Goal: Task Accomplishment & Management: Manage account settings

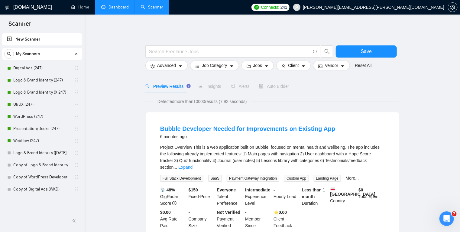
click at [113, 5] on link "Dashboard" at bounding box center [115, 7] width 28 height 5
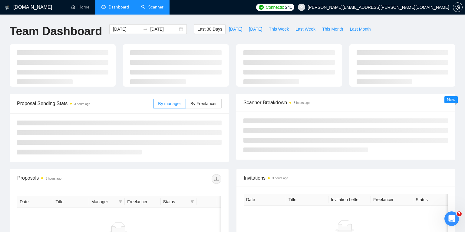
type input "[DATE]"
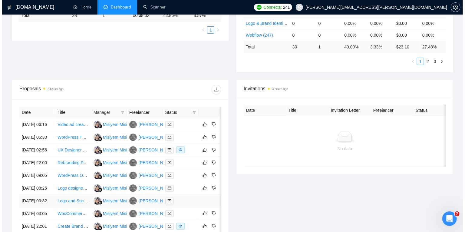
scroll to position [160, 0]
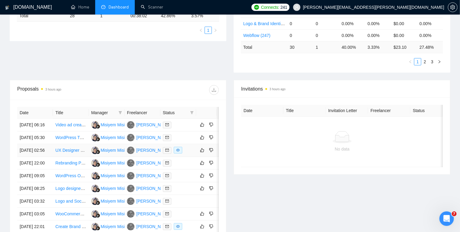
click at [194, 154] on div at bounding box center [178, 150] width 31 height 7
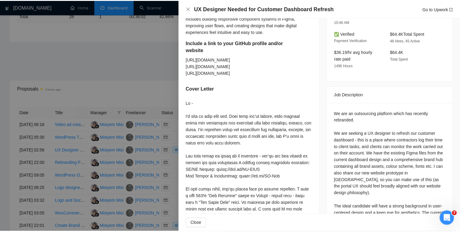
scroll to position [192, 0]
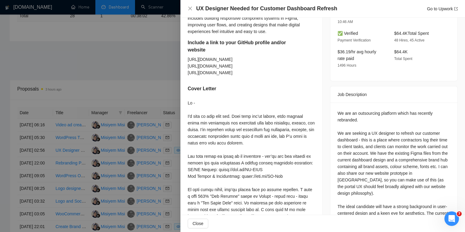
click at [116, 75] on div at bounding box center [232, 116] width 465 height 232
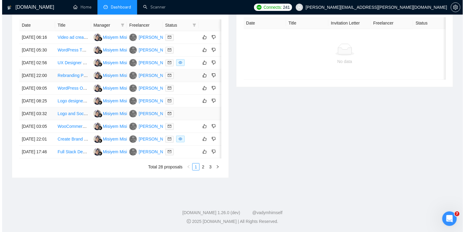
scroll to position [257, 0]
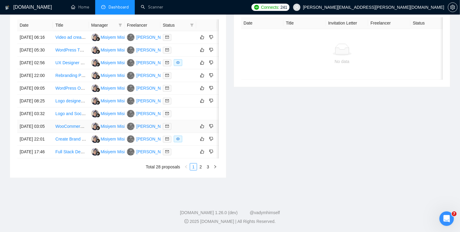
click at [185, 130] on div at bounding box center [178, 126] width 31 height 7
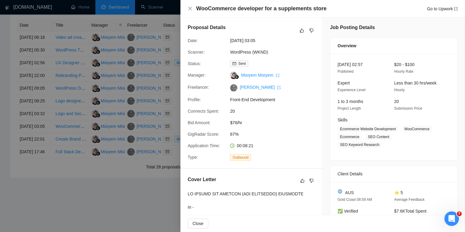
scroll to position [0, 0]
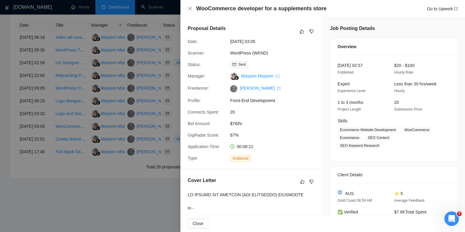
click at [144, 174] on div at bounding box center [232, 116] width 465 height 232
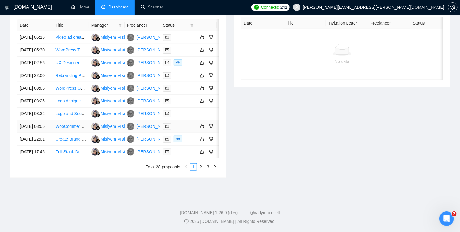
click at [188, 130] on div at bounding box center [178, 126] width 31 height 7
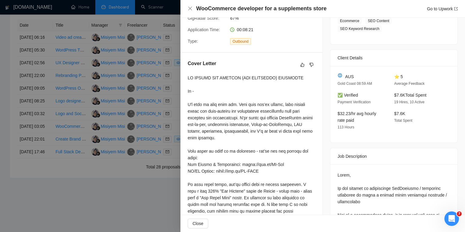
scroll to position [117, 0]
click at [145, 159] on div at bounding box center [232, 116] width 465 height 232
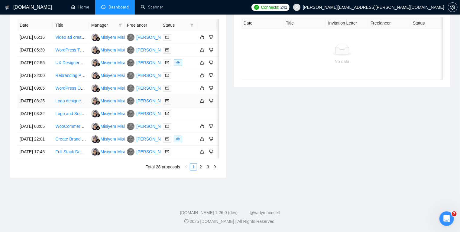
click at [187, 104] on div at bounding box center [178, 100] width 31 height 7
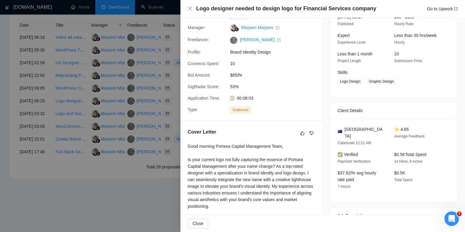
scroll to position [48, 0]
click at [159, 140] on div at bounding box center [232, 116] width 465 height 232
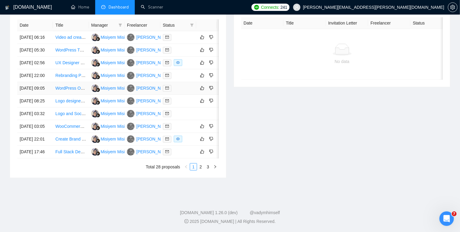
click at [183, 92] on div at bounding box center [178, 88] width 31 height 7
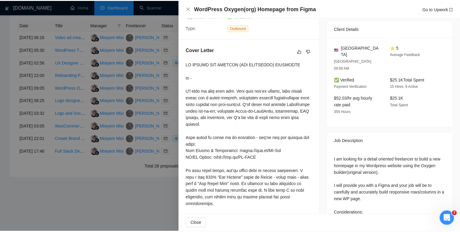
scroll to position [130, 0]
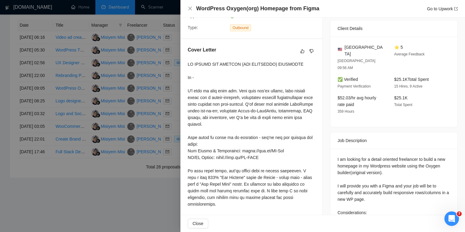
click at [147, 128] on div at bounding box center [232, 116] width 465 height 232
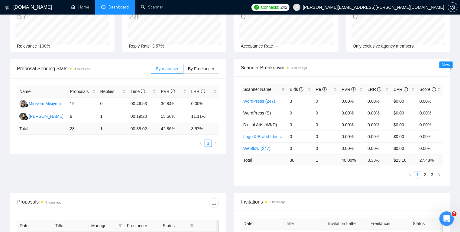
scroll to position [0, 0]
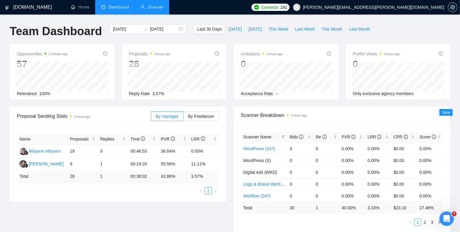
click at [145, 7] on link "Scanner" at bounding box center [152, 7] width 22 height 5
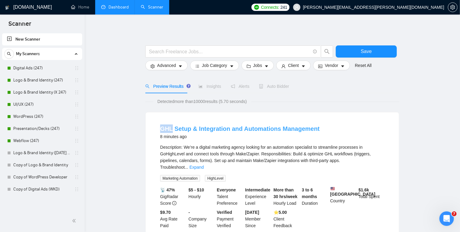
drag, startPoint x: 156, startPoint y: 129, endPoint x: 172, endPoint y: 129, distance: 16.3
click at [172, 129] on li "GHL Setup & Integration and Automations Management 8 minutes ago Description: W…" at bounding box center [272, 177] width 239 height 114
copy link "GHL"
click at [178, 67] on icon "caret-down" at bounding box center [180, 66] width 4 height 4
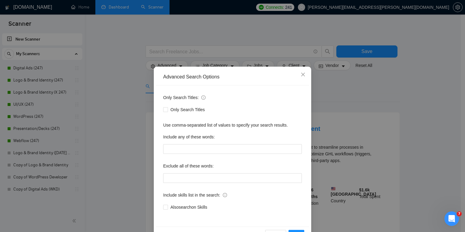
click at [116, 110] on div "Advanced Search Options Only Search Titles: Only Search Titles Use comma-separa…" at bounding box center [232, 116] width 465 height 232
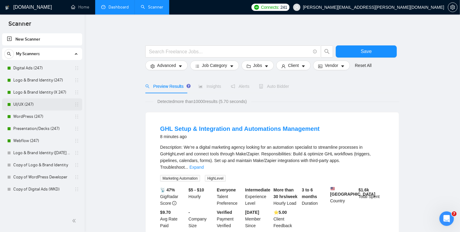
click at [39, 103] on link "UI/UX (247)" at bounding box center [41, 104] width 57 height 12
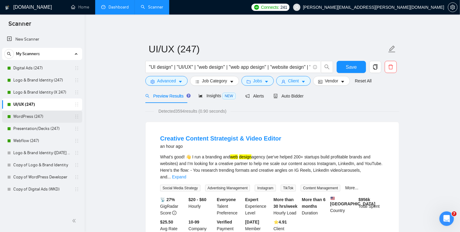
click at [45, 117] on link "WordPress (247)" at bounding box center [41, 116] width 57 height 12
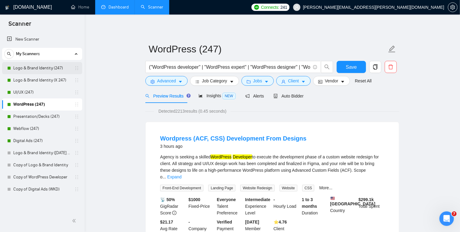
click at [52, 68] on link "Logo & Brand Identity (247)" at bounding box center [41, 68] width 57 height 12
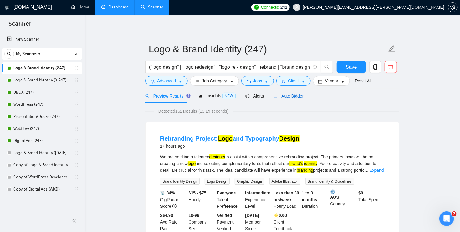
click at [288, 96] on span "Auto Bidder" at bounding box center [289, 95] width 30 height 5
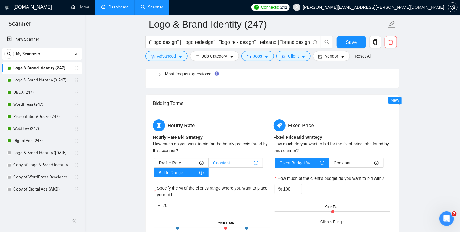
scroll to position [957, 0]
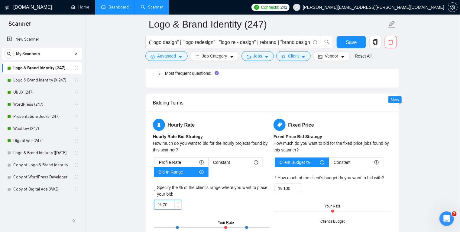
drag, startPoint x: 168, startPoint y: 204, endPoint x: 165, endPoint y: 204, distance: 3.3
click at [165, 204] on input "70" at bounding box center [172, 204] width 18 height 9
type input "75"
click at [201, 200] on div "% 75" at bounding box center [212, 205] width 116 height 10
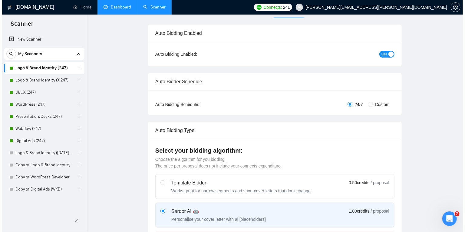
scroll to position [0, 0]
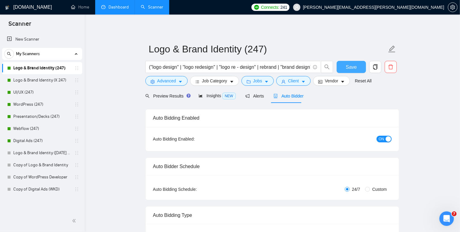
click at [303, 68] on span "Save" at bounding box center [351, 67] width 11 height 8
click at [303, 68] on icon "copy" at bounding box center [375, 66] width 5 height 5
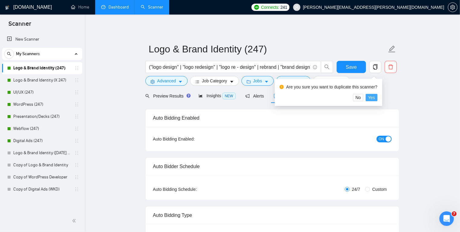
click at [303, 98] on span "Yes" at bounding box center [371, 97] width 7 height 7
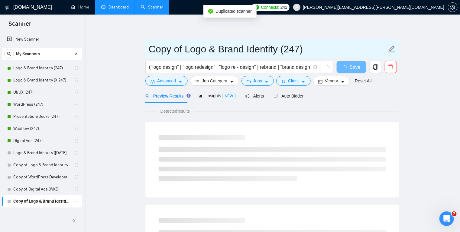
drag, startPoint x: 186, startPoint y: 48, endPoint x: 147, endPoint y: 46, distance: 39.7
click at [147, 46] on span "Copy of Logo & Brand Identity (247)" at bounding box center [273, 48] width 254 height 19
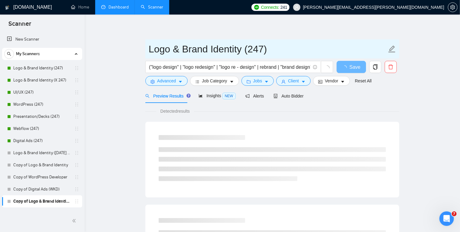
click at [268, 50] on input "Logo & Brand Identity (247)" at bounding box center [268, 48] width 238 height 15
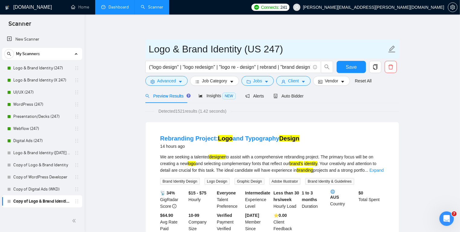
type input "Logo & Brand Identity (US 247)"
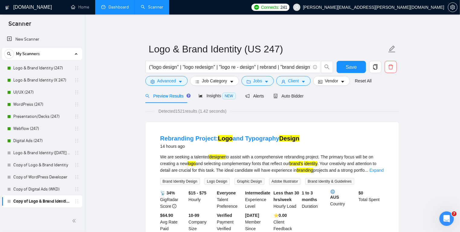
click at [303, 68] on span "Save" at bounding box center [351, 67] width 11 height 8
click at [303, 80] on button "Vendor" at bounding box center [331, 81] width 37 height 10
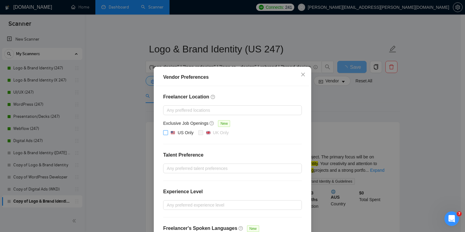
click at [165, 132] on input "US Only" at bounding box center [165, 132] width 4 height 4
checkbox input "true"
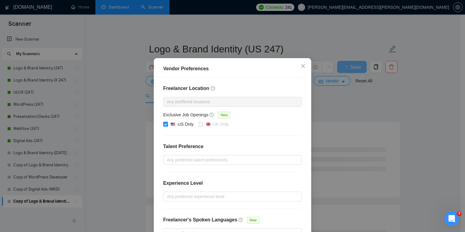
scroll to position [48, 0]
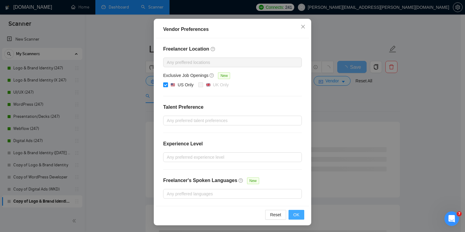
click at [293, 214] on span "OK" at bounding box center [296, 214] width 6 height 7
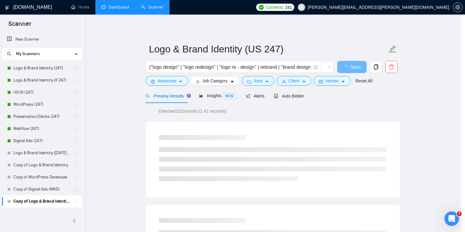
scroll to position [18, 0]
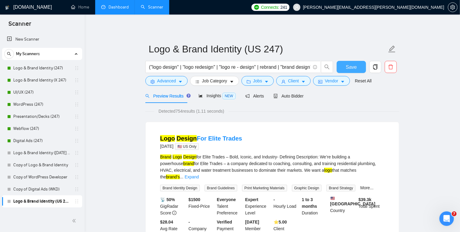
click at [303, 68] on span "Save" at bounding box center [351, 67] width 11 height 8
click at [302, 82] on icon "caret-down" at bounding box center [304, 82] width 4 height 4
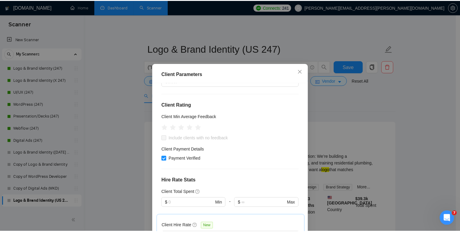
scroll to position [84, 0]
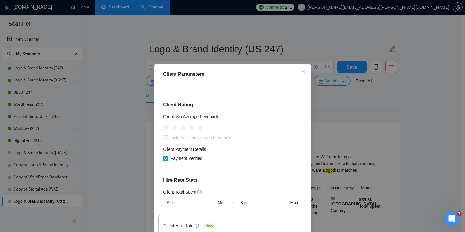
click at [303, 124] on div "Client Parameters Client Location Include Client Countries [GEOGRAPHIC_DATA] [G…" at bounding box center [232, 116] width 465 height 232
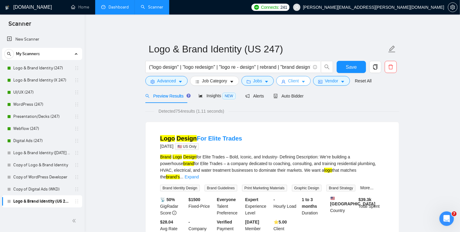
click at [299, 81] on button "Client" at bounding box center [294, 81] width 34 height 10
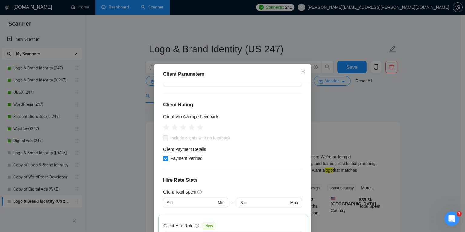
click at [303, 103] on div "Client Parameters Client Location Include Client Countries [GEOGRAPHIC_DATA] [G…" at bounding box center [232, 116] width 465 height 232
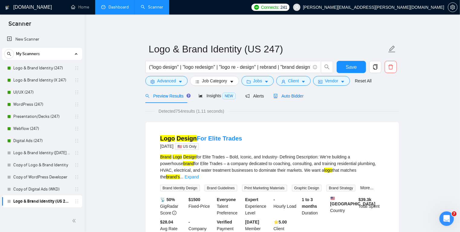
click at [284, 95] on span "Auto Bidder" at bounding box center [289, 95] width 30 height 5
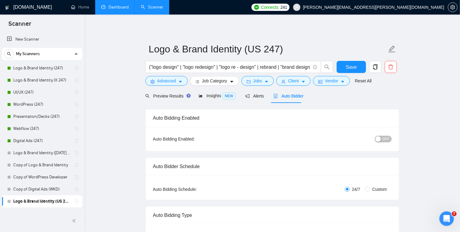
click at [303, 139] on span "OFF" at bounding box center [386, 139] width 7 height 7
click at [303, 64] on span "Save" at bounding box center [351, 67] width 11 height 8
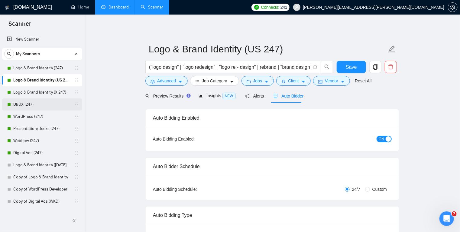
click at [54, 105] on link "UI/UX (247)" at bounding box center [41, 104] width 57 height 12
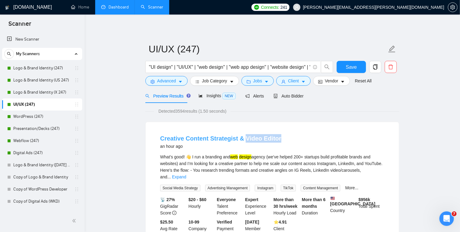
drag, startPoint x: 282, startPoint y: 140, endPoint x: 242, endPoint y: 137, distance: 39.8
click at [242, 137] on div "Creative Content Strategist & Video Editor an hour ago" at bounding box center [272, 142] width 224 height 16
copy link "Video Editor"
click at [180, 83] on icon "caret-down" at bounding box center [180, 82] width 4 height 4
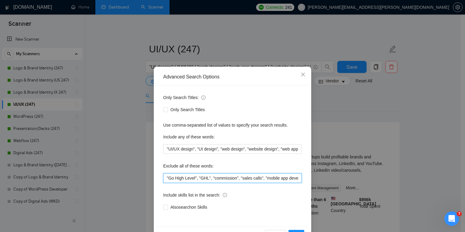
click at [164, 176] on input ""Go High Level", "GHL", "commission", "sales calls", "mobile app developer", "c…" at bounding box center [232, 178] width 139 height 10
paste input "Video Editor"
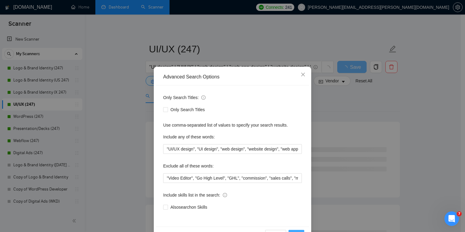
click at [296, 229] on button "OK" at bounding box center [296, 235] width 16 height 10
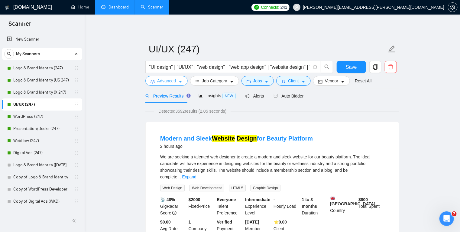
click at [179, 82] on icon "caret-down" at bounding box center [180, 82] width 3 height 2
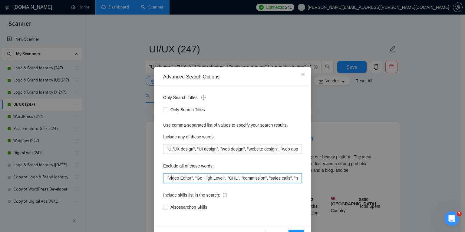
click at [165, 177] on input ""Video Editor", "Go High Level", "GHL", "commission", "sales calls", "mobile ap…" at bounding box center [232, 178] width 139 height 10
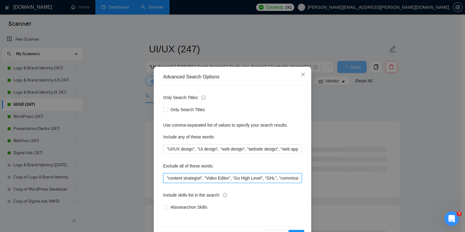
click at [292, 180] on input ""content strategist", "Video Editor", "Go High Level", "GHL", "commission", "sa…" at bounding box center [232, 178] width 139 height 10
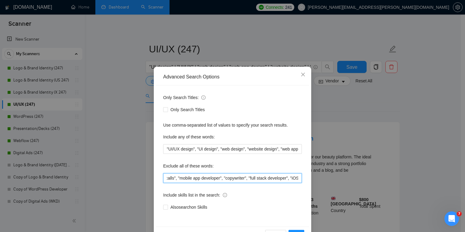
scroll to position [0, 156]
type input ""content strategist", "Video Editor", "Go High Level", "GHL", "commission", "sa…"
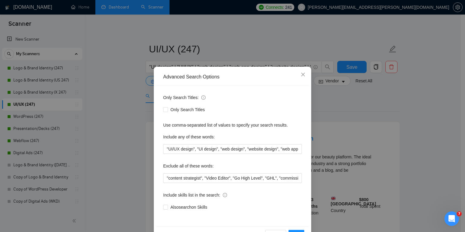
click at [295, 211] on div "Also search on Skills" at bounding box center [232, 207] width 139 height 10
click at [282, 137] on div "Include any of these words:" at bounding box center [232, 138] width 139 height 12
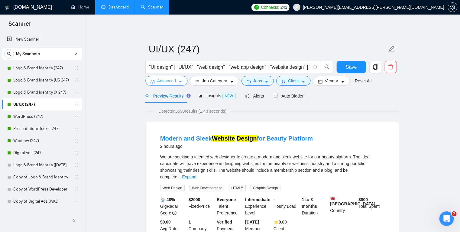
click at [179, 80] on span "caret-down" at bounding box center [180, 81] width 4 height 5
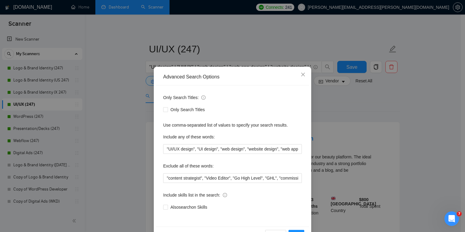
scroll to position [20, 0]
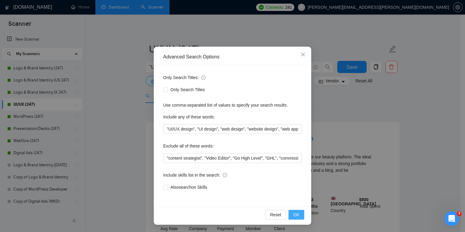
click at [293, 213] on span "OK" at bounding box center [296, 214] width 6 height 7
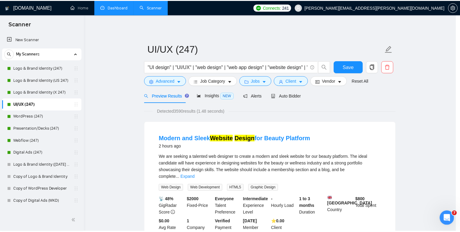
scroll to position [0, 0]
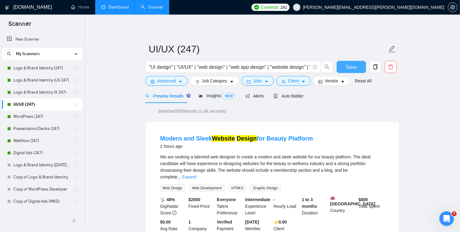
click at [303, 67] on span "Save" at bounding box center [351, 67] width 11 height 8
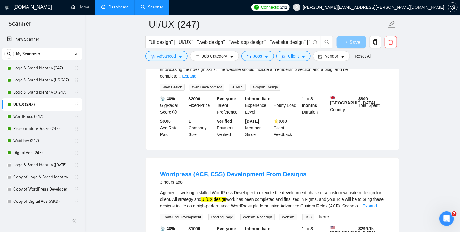
scroll to position [115, 0]
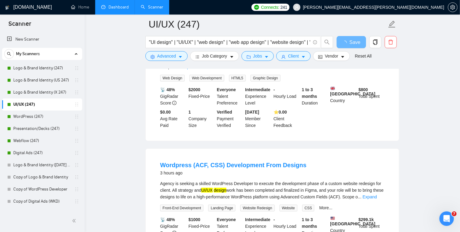
drag, startPoint x: 135, startPoint y: 151, endPoint x: 112, endPoint y: 166, distance: 26.7
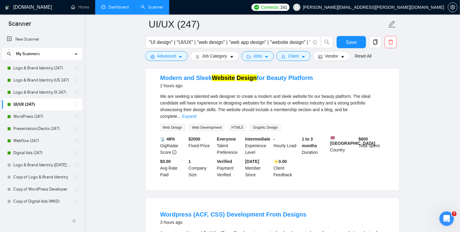
scroll to position [61, 0]
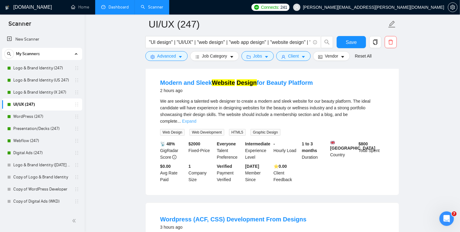
click at [196, 119] on link "Expand" at bounding box center [189, 121] width 14 height 5
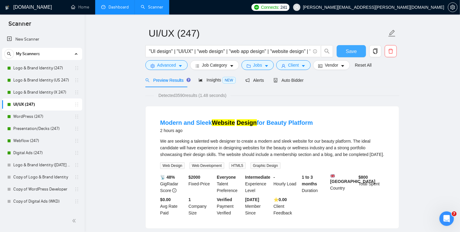
scroll to position [16, 0]
click at [303, 52] on span "Save" at bounding box center [351, 51] width 11 height 8
click at [303, 65] on icon "caret-down" at bounding box center [343, 66] width 4 height 4
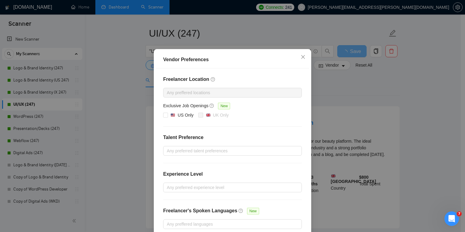
click at [303, 86] on div "Vendor Preferences Freelancer Location Any preffered locations Exclusive Job Op…" at bounding box center [232, 116] width 465 height 232
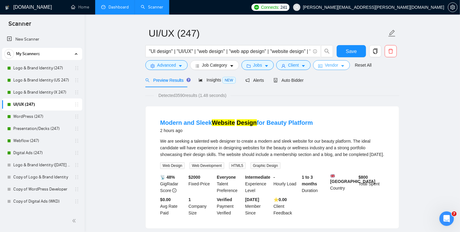
scroll to position [24, 0]
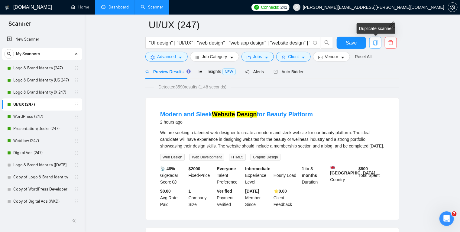
click at [303, 45] on icon "copy" at bounding box center [376, 42] width 4 height 5
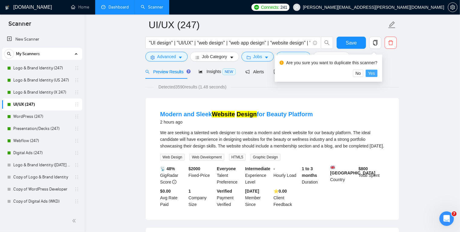
click at [303, 71] on span "Yes" at bounding box center [371, 73] width 7 height 7
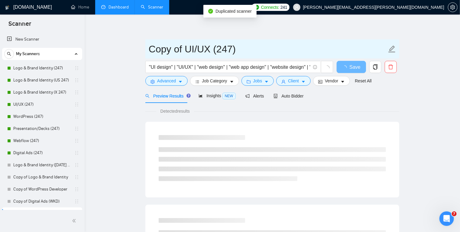
drag, startPoint x: 185, startPoint y: 50, endPoint x: 117, endPoint y: 45, distance: 68.5
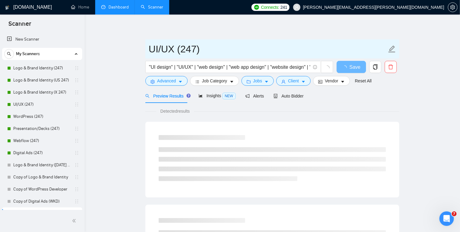
click at [184, 50] on input "UI/UX (247)" at bounding box center [268, 48] width 238 height 15
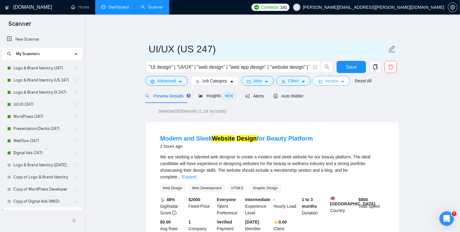
type input "UI/UX (US 247)"
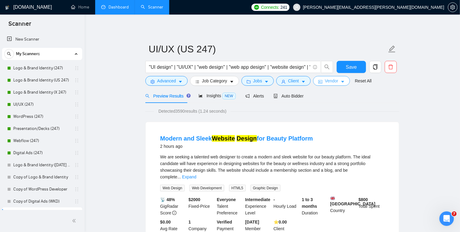
click at [303, 84] on button "Vendor" at bounding box center [331, 81] width 37 height 10
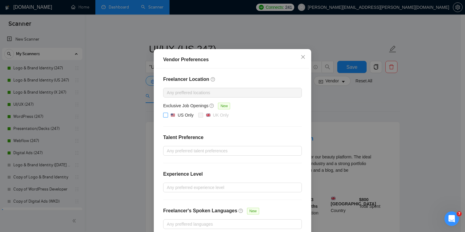
drag, startPoint x: 164, startPoint y: 132, endPoint x: 228, endPoint y: 119, distance: 64.9
click at [164, 117] on input "US Only" at bounding box center [165, 115] width 4 height 4
checkbox input "true"
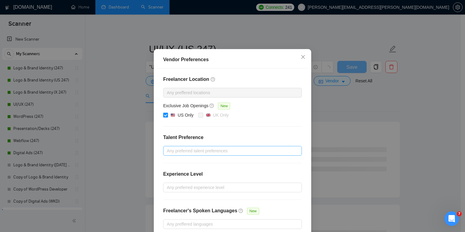
scroll to position [48, 0]
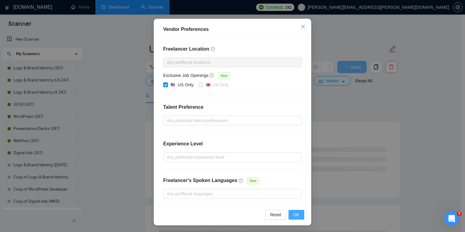
click at [295, 211] on span "OK" at bounding box center [296, 214] width 6 height 7
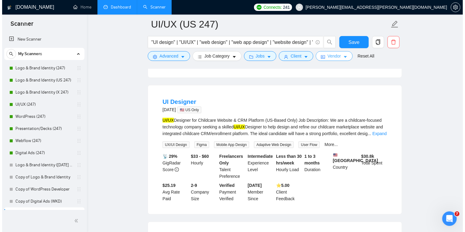
scroll to position [177, 0]
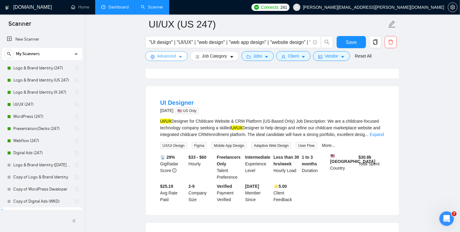
click at [179, 57] on icon "caret-down" at bounding box center [180, 57] width 4 height 4
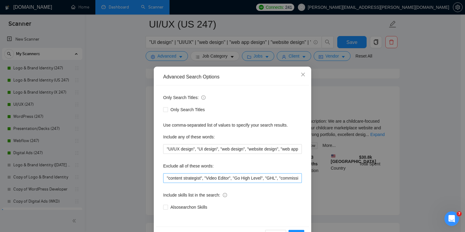
scroll to position [20, 0]
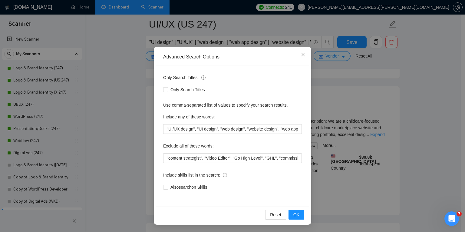
click at [303, 73] on div "Advanced Search Options Only Search Titles: Only Search Titles Use comma-separa…" at bounding box center [232, 116] width 465 height 232
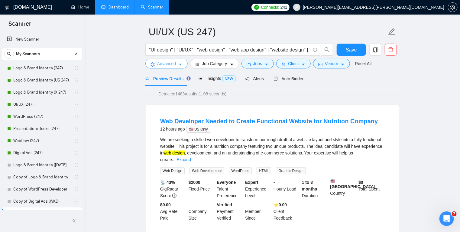
scroll to position [17, 0]
click at [292, 77] on span "Auto Bidder" at bounding box center [289, 79] width 30 height 5
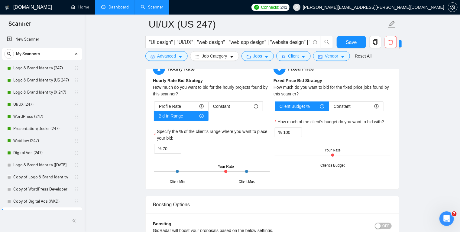
scroll to position [1013, 0]
drag, startPoint x: 167, startPoint y: 137, endPoint x: 163, endPoint y: 136, distance: 4.3
click at [163, 144] on input "70" at bounding box center [172, 148] width 18 height 9
type input "80"
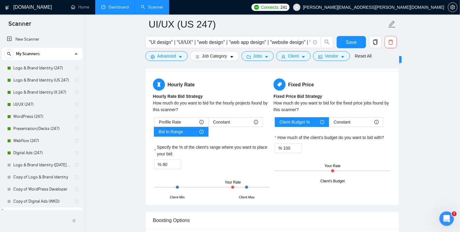
scroll to position [1001, 0]
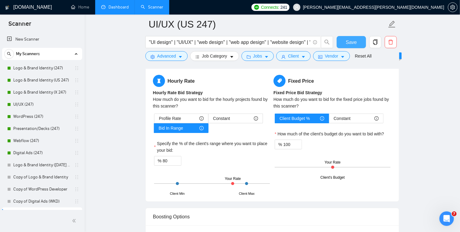
click at [303, 43] on button "Save" at bounding box center [351, 42] width 29 height 12
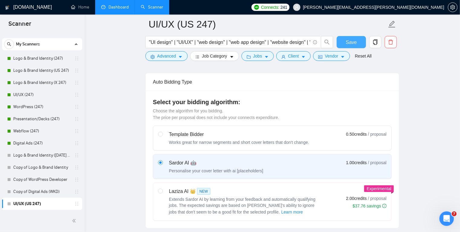
scroll to position [0, 0]
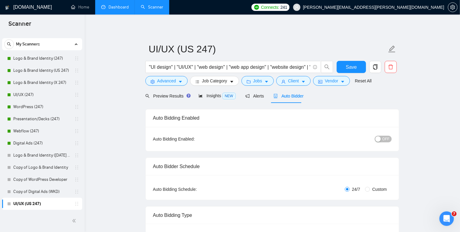
click at [303, 138] on span "OFF" at bounding box center [386, 139] width 7 height 7
click at [303, 66] on button "Save" at bounding box center [351, 67] width 29 height 12
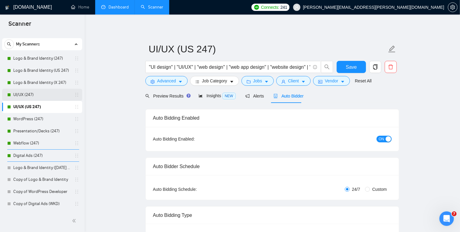
click at [54, 95] on link "UI/UX (247)" at bounding box center [41, 95] width 57 height 12
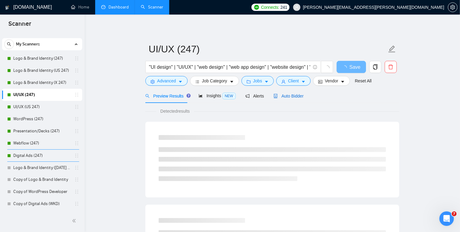
click at [286, 96] on span "Auto Bidder" at bounding box center [289, 95] width 30 height 5
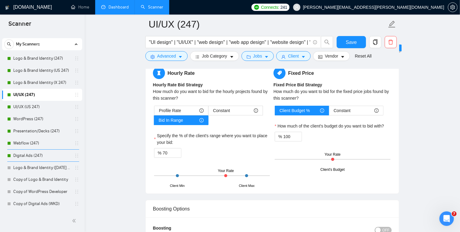
scroll to position [1009, 0]
drag, startPoint x: 166, startPoint y: 153, endPoint x: 162, endPoint y: 152, distance: 3.4
click at [163, 152] on input "70" at bounding box center [172, 152] width 18 height 9
type input "80"
click at [303, 42] on button "Save" at bounding box center [351, 42] width 29 height 12
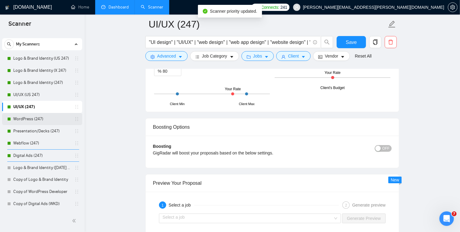
click at [55, 117] on link "WordPress (247)" at bounding box center [41, 119] width 57 height 12
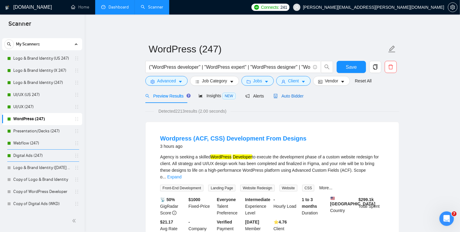
click at [278, 94] on span "Auto Bidder" at bounding box center [289, 95] width 30 height 5
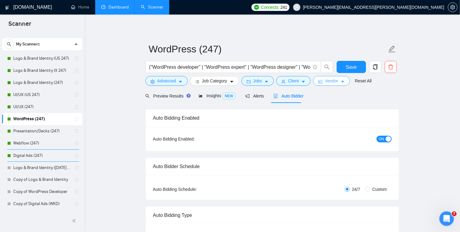
click at [303, 82] on span "Vendor" at bounding box center [331, 80] width 13 height 7
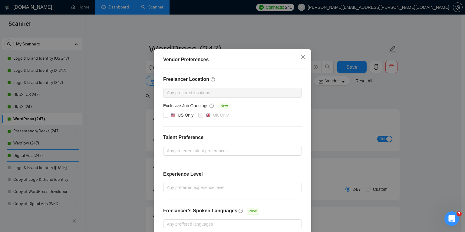
click at [303, 98] on div "Vendor Preferences Freelancer Location Any preffered locations Exclusive Job Op…" at bounding box center [232, 116] width 465 height 232
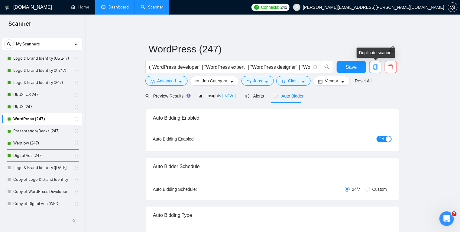
click at [303, 66] on icon "copy" at bounding box center [375, 66] width 5 height 5
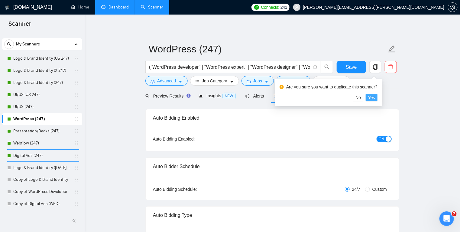
click at [303, 97] on span "Yes" at bounding box center [371, 97] width 7 height 7
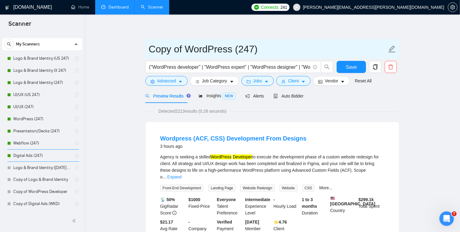
drag, startPoint x: 186, startPoint y: 48, endPoint x: 131, endPoint y: 48, distance: 55.4
click at [202, 49] on input "WordPress (247)" at bounding box center [268, 48] width 238 height 15
type input "WordPress (US 247)"
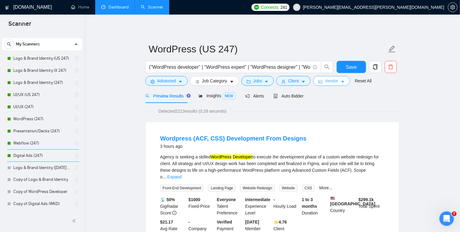
click at [303, 83] on span "Vendor" at bounding box center [331, 80] width 13 height 7
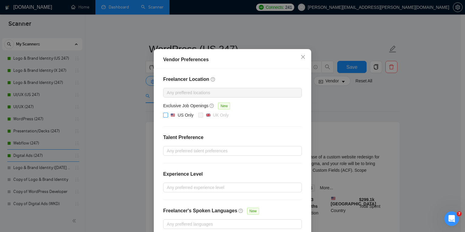
click at [163, 117] on input "US Only" at bounding box center [165, 115] width 4 height 4
checkbox input "true"
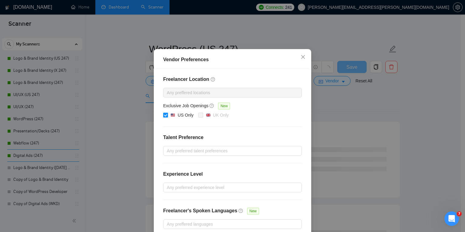
scroll to position [48, 0]
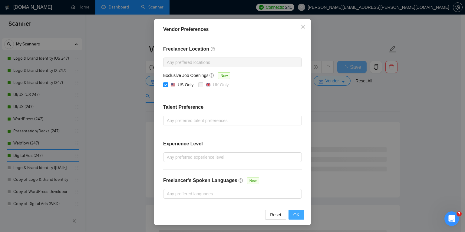
click at [296, 214] on span "OK" at bounding box center [296, 214] width 6 height 7
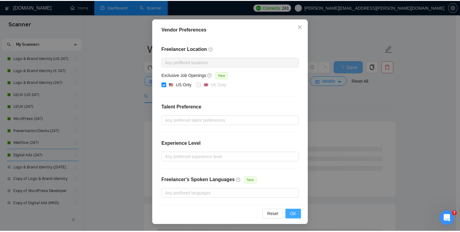
scroll to position [18, 0]
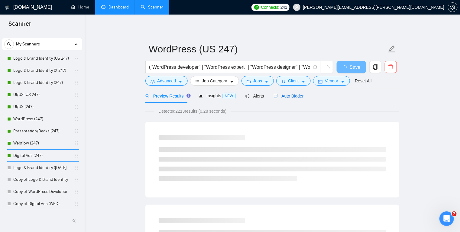
click at [288, 93] on span "Auto Bidder" at bounding box center [289, 95] width 30 height 5
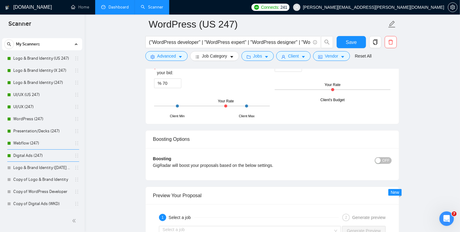
scroll to position [1039, 0]
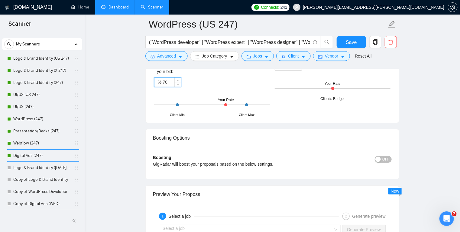
drag, startPoint x: 167, startPoint y: 80, endPoint x: 163, endPoint y: 80, distance: 3.6
click at [163, 80] on input "70" at bounding box center [172, 81] width 18 height 9
type input "80"
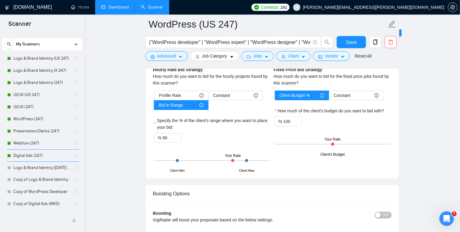
scroll to position [983, 0]
click at [303, 46] on button "Save" at bounding box center [351, 42] width 29 height 12
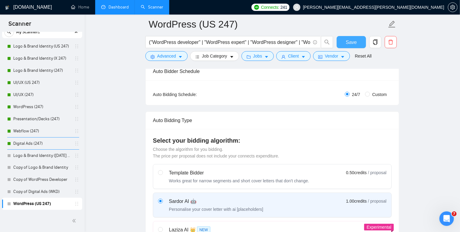
scroll to position [0, 0]
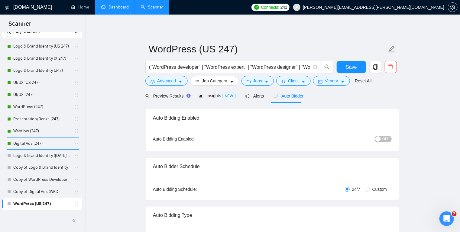
click at [303, 139] on button "OFF" at bounding box center [383, 139] width 17 height 7
click at [303, 67] on span "Save" at bounding box center [351, 67] width 11 height 8
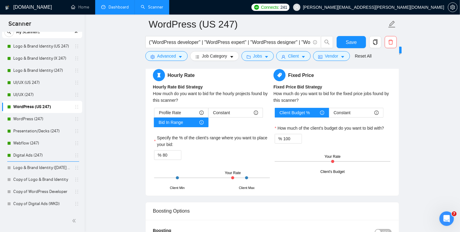
scroll to position [968, 0]
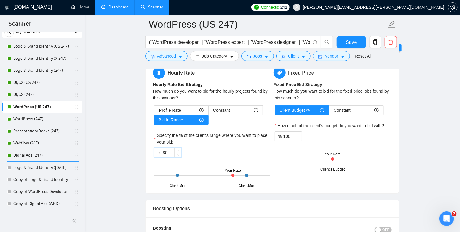
click at [165, 151] on input "80" at bounding box center [172, 152] width 18 height 9
type input "85"
click at [303, 45] on span "Save" at bounding box center [351, 42] width 11 height 8
click at [42, 130] on link "Presentation/Decks (247)" at bounding box center [41, 131] width 57 height 12
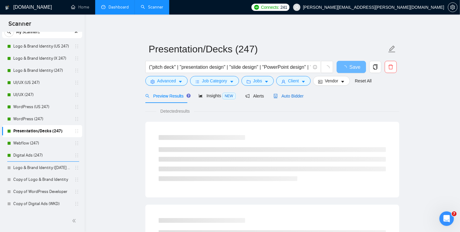
click at [288, 95] on span "Auto Bidder" at bounding box center [289, 95] width 30 height 5
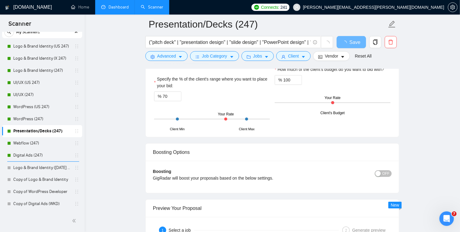
scroll to position [975, 0]
drag, startPoint x: 169, startPoint y: 93, endPoint x: 166, endPoint y: 97, distance: 4.3
click at [166, 97] on input "70" at bounding box center [172, 95] width 18 height 9
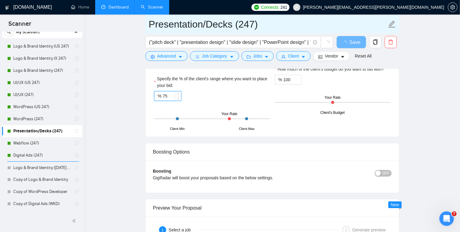
type input "75"
click at [303, 29] on input "Presentation/Decks (247)" at bounding box center [268, 24] width 238 height 15
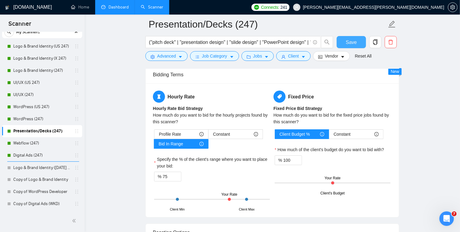
scroll to position [995, 0]
drag, startPoint x: 170, startPoint y: 175, endPoint x: 163, endPoint y: 175, distance: 7.0
click at [163, 175] on input "75" at bounding box center [172, 176] width 18 height 9
type input "80"
click at [303, 44] on span "Save" at bounding box center [351, 42] width 11 height 8
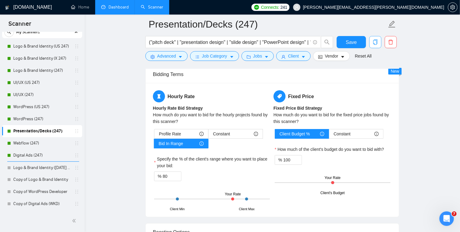
click at [303, 41] on icon "copy" at bounding box center [375, 41] width 5 height 5
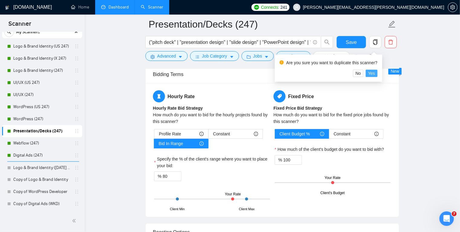
click at [303, 73] on span "Yes" at bounding box center [371, 73] width 7 height 7
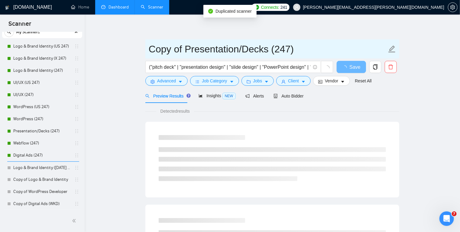
drag, startPoint x: 185, startPoint y: 50, endPoint x: 122, endPoint y: 52, distance: 63.3
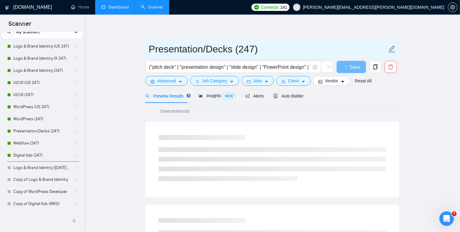
click at [241, 50] on input "Presentation/Decks (247)" at bounding box center [268, 48] width 238 height 15
type input "Presentation/Decks (US 247)"
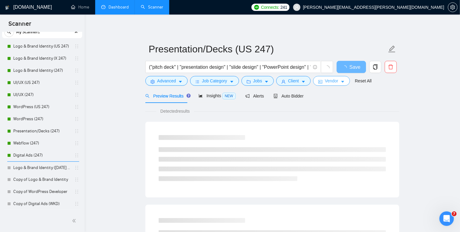
click at [303, 82] on icon "caret-down" at bounding box center [343, 82] width 3 height 2
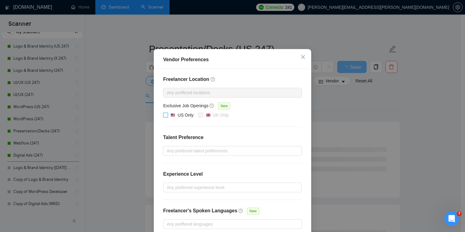
click at [165, 117] on input "US Only" at bounding box center [165, 115] width 4 height 4
checkbox input "true"
click at [132, 132] on div "Vendor Preferences Freelancer Location Any preffered locations Exclusive Job Op…" at bounding box center [232, 116] width 465 height 232
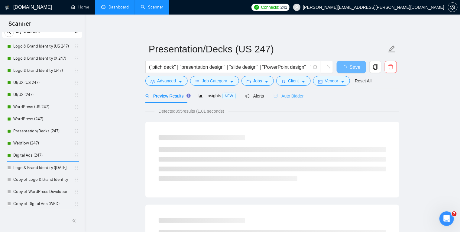
click at [287, 99] on div "Auto Bidder" at bounding box center [289, 96] width 30 height 14
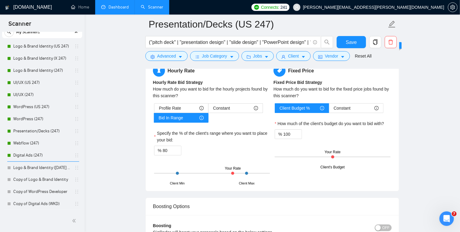
scroll to position [1021, 0]
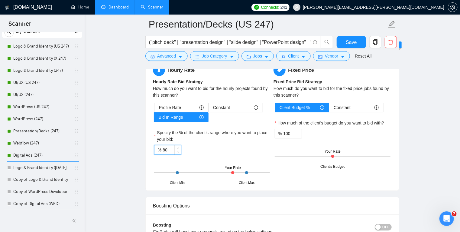
click at [166, 148] on input "80" at bounding box center [172, 149] width 18 height 9
type input "85"
click at [303, 45] on button "Save" at bounding box center [351, 42] width 29 height 12
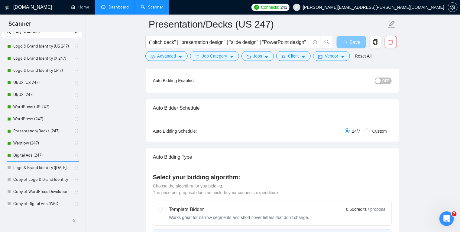
scroll to position [63, 0]
click at [303, 81] on button "OFF" at bounding box center [383, 81] width 17 height 7
click at [303, 43] on span "Save" at bounding box center [351, 42] width 11 height 8
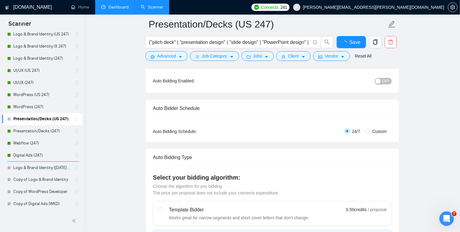
click at [303, 82] on span "OFF" at bounding box center [386, 81] width 7 height 7
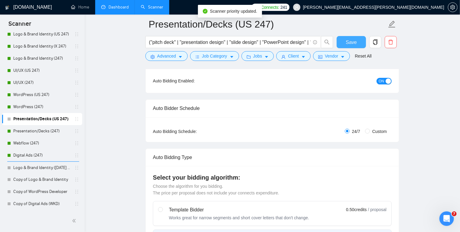
click at [303, 44] on span "Save" at bounding box center [351, 42] width 11 height 8
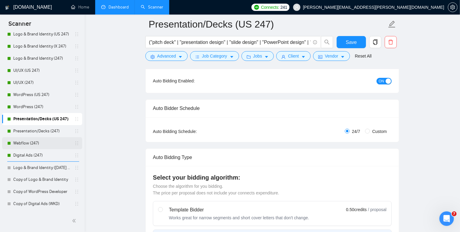
click at [53, 144] on link "Webflow (247)" at bounding box center [41, 143] width 57 height 12
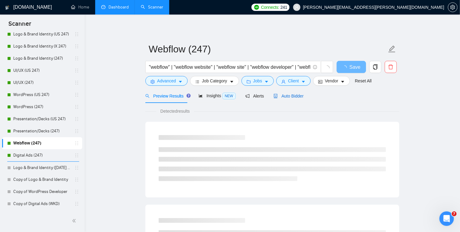
click at [288, 96] on span "Auto Bidder" at bounding box center [289, 95] width 30 height 5
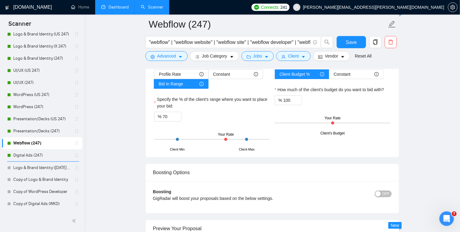
scroll to position [981, 0]
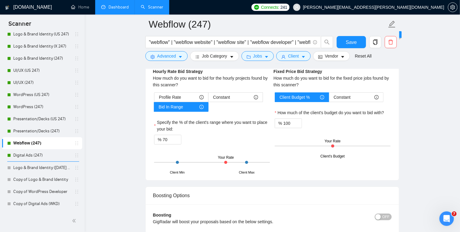
click at [167, 87] on div "Hourly Rate Hourly Rate Bid Strategy How much do you want to bid for the hourly…" at bounding box center [212, 113] width 121 height 119
click at [165, 139] on input "70" at bounding box center [172, 139] width 18 height 9
click at [150, 150] on div "Hourly Rate Hourly Rate Bid Strategy How much do you want to bid for the hourly…" at bounding box center [273, 113] width 254 height 134
drag, startPoint x: 163, startPoint y: 139, endPoint x: 168, endPoint y: 139, distance: 5.4
click at [168, 139] on input "75" at bounding box center [172, 139] width 18 height 9
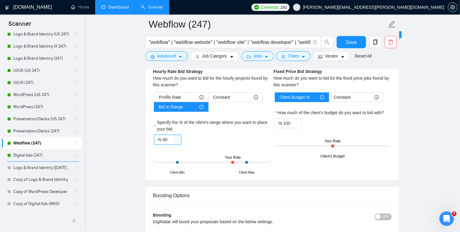
type input "80"
click at [303, 44] on span "Save" at bounding box center [351, 42] width 11 height 8
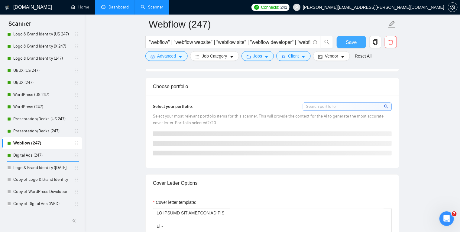
scroll to position [461, 0]
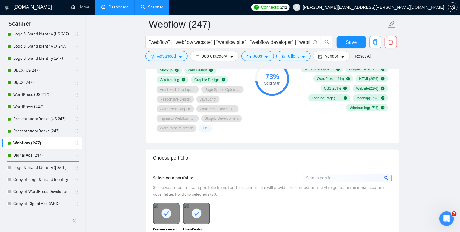
click at [303, 42] on icon "copy" at bounding box center [376, 41] width 4 height 5
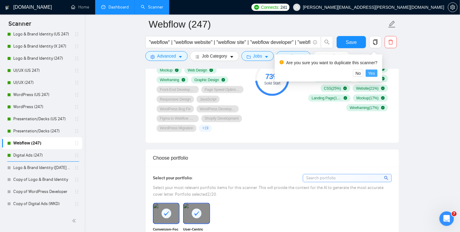
click at [303, 73] on span "Yes" at bounding box center [371, 73] width 7 height 7
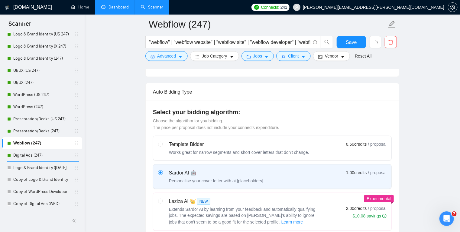
scroll to position [114, 0]
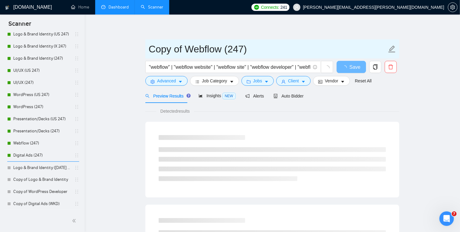
click at [187, 47] on input "Copy of Webflow (247)" at bounding box center [268, 48] width 238 height 15
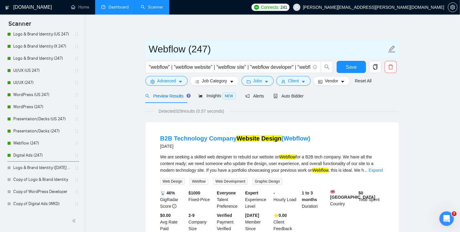
click at [195, 50] on input "Webflow (247)" at bounding box center [268, 48] width 238 height 15
type input "Webflow (US 247)"
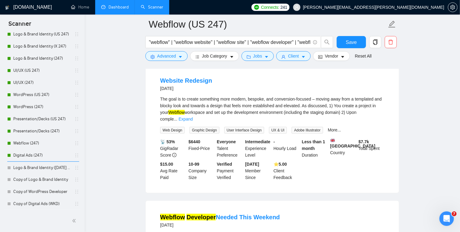
scroll to position [194, 0]
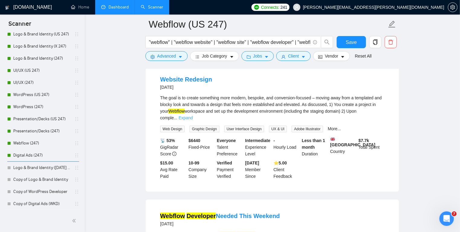
click at [193, 115] on link "Expand" at bounding box center [186, 117] width 14 height 5
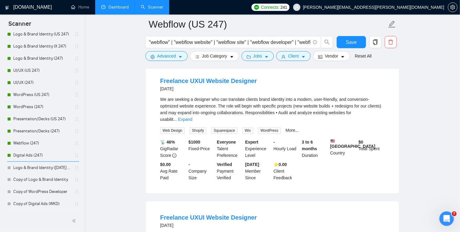
scroll to position [525, 0]
click at [192, 121] on link "Expand" at bounding box center [185, 118] width 14 height 5
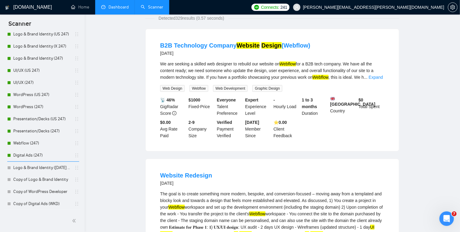
scroll to position [0, 0]
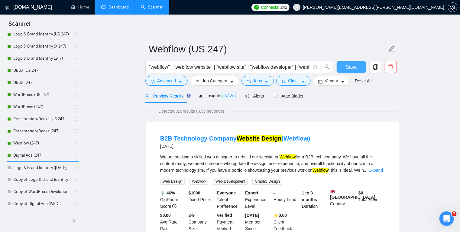
click at [303, 69] on span "Save" at bounding box center [351, 67] width 11 height 8
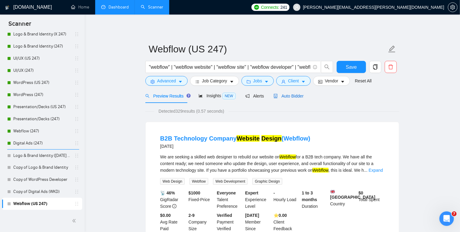
click at [297, 97] on span "Auto Bidder" at bounding box center [289, 95] width 30 height 5
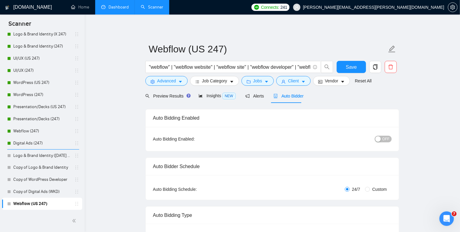
click at [303, 139] on span "OFF" at bounding box center [386, 139] width 7 height 7
click at [303, 72] on button "Save" at bounding box center [351, 67] width 29 height 12
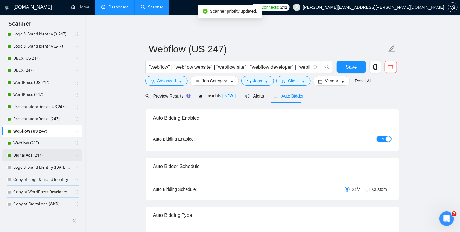
click at [47, 152] on link "Digital Ads (247)" at bounding box center [41, 155] width 57 height 12
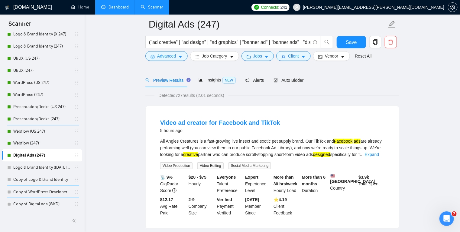
scroll to position [62, 0]
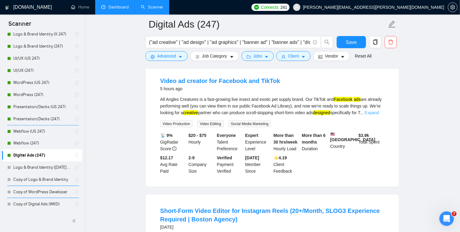
click at [303, 112] on link "Expand" at bounding box center [372, 112] width 14 height 5
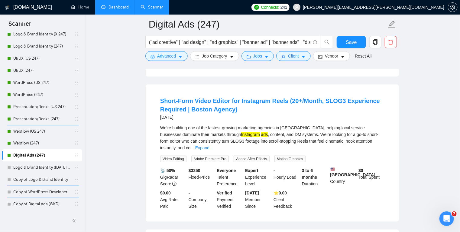
scroll to position [286, 0]
click at [210, 145] on link "Expand" at bounding box center [202, 147] width 14 height 5
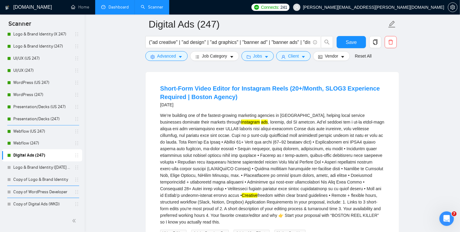
scroll to position [297, 0]
click at [199, 134] on div "We’re building one of the fastest-growing marketing agencies in [GEOGRAPHIC_DAT…" at bounding box center [272, 169] width 224 height 113
copy div "SLOG3"
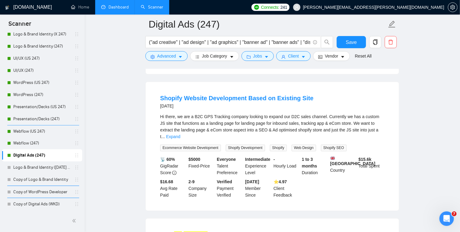
scroll to position [519, 0]
click at [181, 138] on link "Expand" at bounding box center [173, 136] width 14 height 5
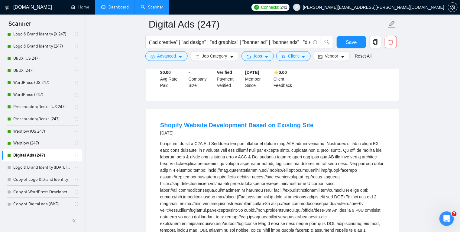
scroll to position [492, 0]
copy link "Shopify Website Development"
drag, startPoint x: 153, startPoint y: 135, endPoint x: 244, endPoint y: 138, distance: 91.1
click at [244, 138] on li "Shopify Website Development Based on Existing Site [DATE] Design wise, we would…" at bounding box center [272, 223] width 239 height 214
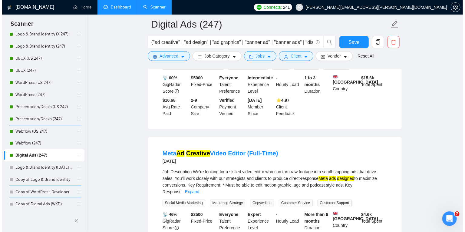
scroll to position [644, 0]
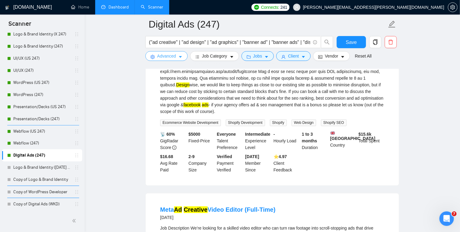
click at [179, 55] on icon "caret-down" at bounding box center [180, 57] width 4 height 4
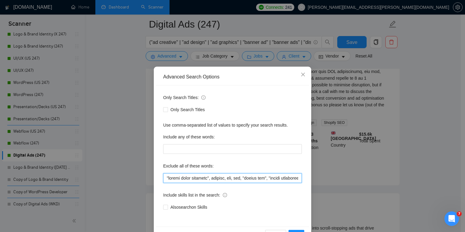
click at [164, 177] on input "text" at bounding box center [232, 178] width 139 height 10
paste input "Shopify Website Development"
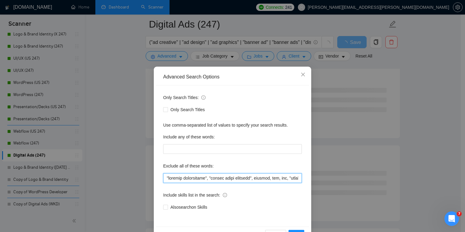
click at [219, 178] on input "text" at bounding box center [232, 178] width 139 height 10
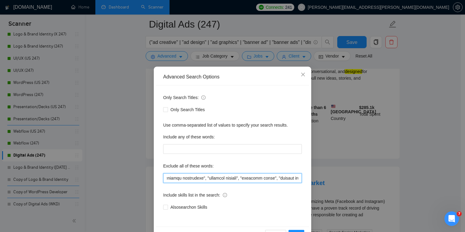
scroll to position [0, 197]
type input ""website development", "social media strategy", execute, ppc, sem, "search ads"…"
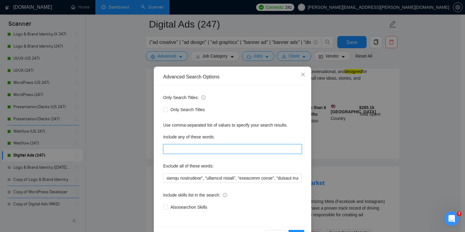
scroll to position [0, 0]
click at [218, 148] on input "text" at bounding box center [232, 149] width 139 height 10
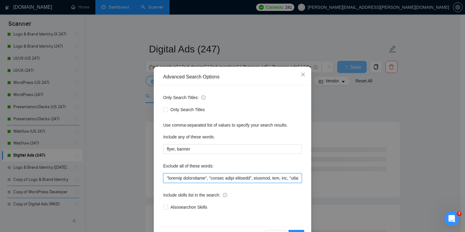
click at [275, 176] on input "text" at bounding box center [232, 178] width 139 height 10
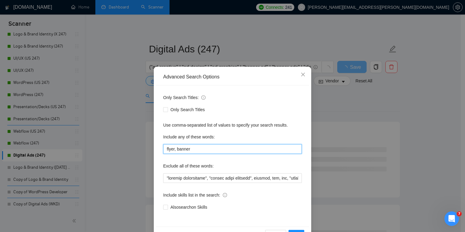
click at [253, 146] on input "flyer, banner" at bounding box center [232, 149] width 139 height 10
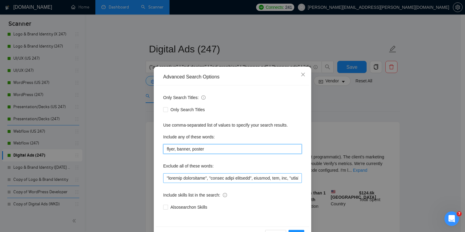
type input "flyer, banner, poster"
click at [280, 178] on input "text" at bounding box center [232, 178] width 139 height 10
click at [192, 179] on input "text" at bounding box center [232, 178] width 139 height 10
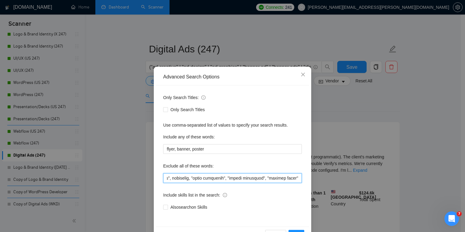
scroll to position [20, 0]
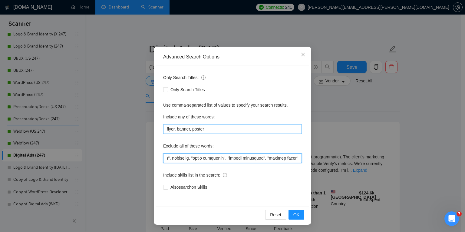
type input ""website development", "social media strategy", execute, ppc, sem, "search ads"…"
click at [231, 128] on input "flyer, banner, poster" at bounding box center [232, 129] width 139 height 10
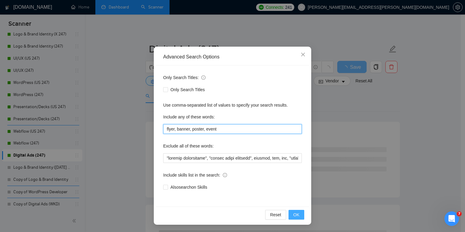
type input "flyer, banner, poster, event"
click at [294, 215] on span "OK" at bounding box center [296, 214] width 6 height 7
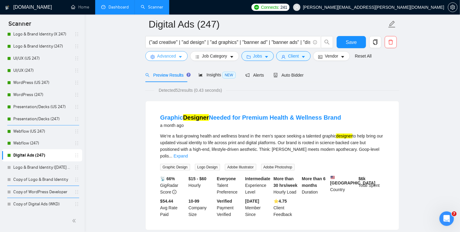
scroll to position [30, 0]
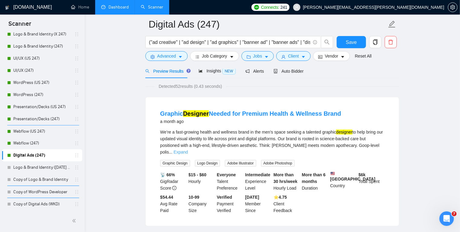
click at [188, 149] on link "Expand" at bounding box center [181, 151] width 14 height 5
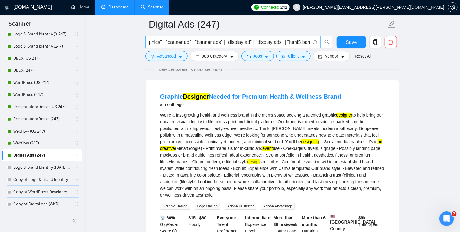
scroll to position [0, 0]
drag, startPoint x: 254, startPoint y: 121, endPoint x: 285, endPoint y: 121, distance: 30.3
click at [285, 121] on div "We’re a fast-growing health and wellness brand in the men’s space seeking a tal…" at bounding box center [272, 155] width 224 height 87
copy div "digital platforms"
click at [151, 41] on input "("ad creative" | "ad design" | "ad graphics" | "banner ad" | "banner ads" | "di…" at bounding box center [230, 42] width 162 height 8
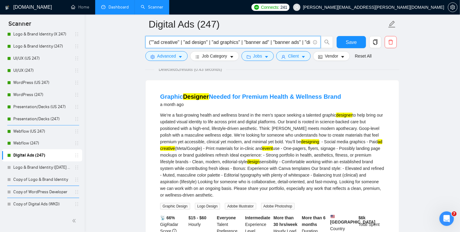
paste input "digital platforms"
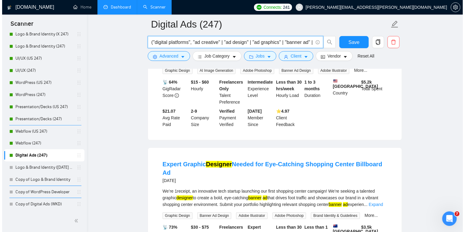
scroll to position [790, 0]
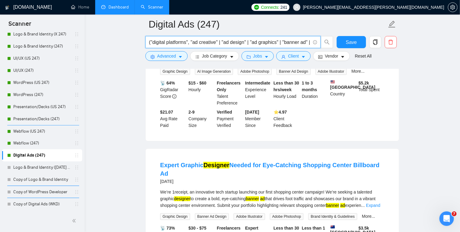
type input "("digital platforms", "ad creative" | "ad design" | "ad graphics" | "banner ad"…"
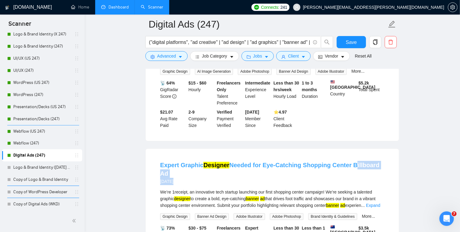
copy div "Billboard Ad [DATE]"
drag, startPoint x: 387, startPoint y: 142, endPoint x: 349, endPoint y: 143, distance: 38.1
click at [303, 156] on li "Expert Graphic Designer Needed for Eye-Catching Shopping Center Billboard Ad [D…" at bounding box center [272, 217] width 239 height 123
click at [180, 56] on icon "caret-down" at bounding box center [180, 57] width 4 height 4
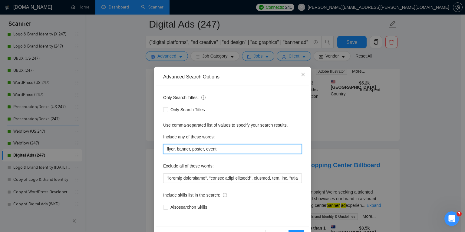
click at [229, 151] on input "flyer, banner, poster, event" at bounding box center [232, 149] width 139 height 10
paste input "Billboard Ad [DATE]"
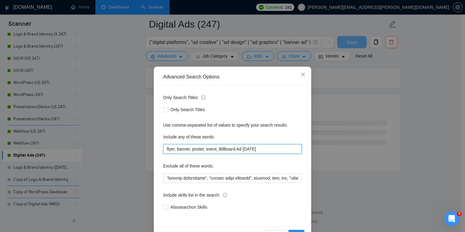
scroll to position [778, 0]
drag, startPoint x: 240, startPoint y: 149, endPoint x: 295, endPoint y: 151, distance: 55.1
click at [295, 151] on input "flyer, banner, poster, event, Billboard Ad [DATE]" at bounding box center [232, 149] width 139 height 10
click at [217, 149] on input "flyer, banner, poster, event, Billboard Ad," at bounding box center [232, 149] width 139 height 10
click at [236, 150] on input "flyer, banner, poster, event, billboard Ad," at bounding box center [232, 149] width 139 height 10
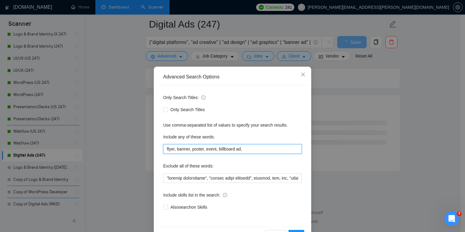
click at [241, 150] on input "flyer, banner, poster, event, billboard ad," at bounding box center [232, 149] width 139 height 10
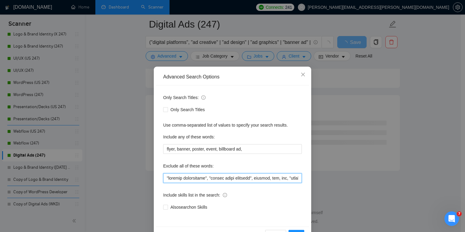
click at [232, 180] on input "text" at bounding box center [232, 178] width 139 height 10
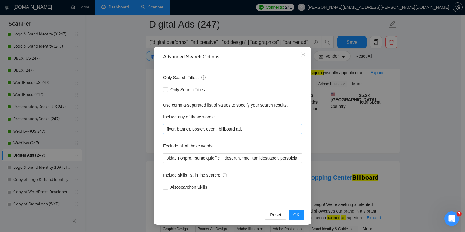
scroll to position [0, 0]
click at [254, 128] on input "flyer, banner, poster, event, billboard ad," at bounding box center [232, 129] width 139 height 10
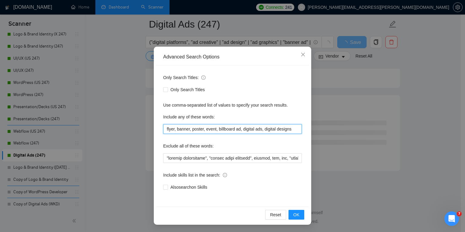
click at [214, 129] on input "flyer, banner, poster, event, billboard ad, digital ads, digital designs" at bounding box center [232, 129] width 139 height 10
click at [217, 129] on input "flyer, banner, poster, event, billboard ad, digital ads, digital designs" at bounding box center [232, 129] width 139 height 10
click at [238, 128] on input "flyer, banner, poster, event, "billboard ad", digital ads, digital designs" at bounding box center [232, 129] width 139 height 10
click at [218, 128] on input "flyer, banner, poster, event, "billboard, digital ads, digital designs" at bounding box center [232, 129] width 139 height 10
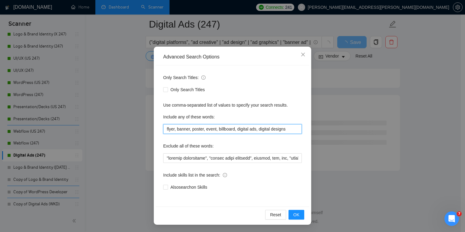
click at [235, 129] on input "flyer, banner, poster, event, billboard, digital ads, digital designs" at bounding box center [232, 129] width 139 height 10
click at [260, 128] on input "flyer, banner, poster, event, billboard, "digital ads", digital designs" at bounding box center [232, 129] width 139 height 10
type input "flyer, banner, poster, event, billboard, "digital ads", "digital designs""
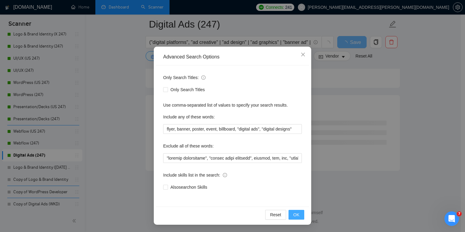
click at [293, 212] on span "OK" at bounding box center [296, 214] width 6 height 7
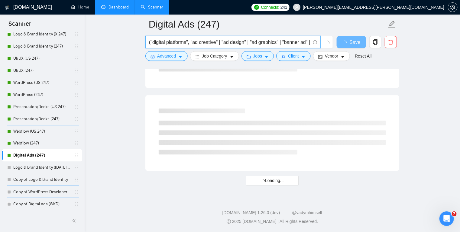
click at [225, 41] on input "("digital platforms", "ad creative" | "ad design" | "ad graphics" | "banner ad"…" at bounding box center [230, 42] width 162 height 8
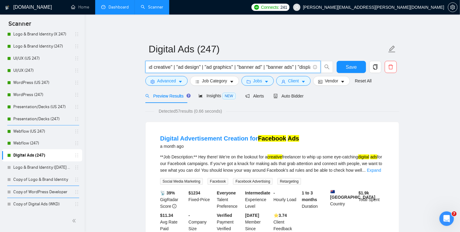
click at [288, 66] on input "("digital platforms", "ad creative" | "ad design" | "ad graphics" | "banner ad"…" at bounding box center [230, 67] width 162 height 8
click at [185, 68] on input "("digital platforms", "ad creative" | "ad design" | "ad graphics" | "banner ad"…" at bounding box center [230, 67] width 162 height 8
drag, startPoint x: 218, startPoint y: 66, endPoint x: 246, endPoint y: 67, distance: 27.8
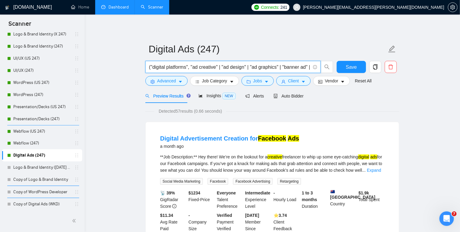
click at [246, 67] on input "("digital platforms", "ad creative" | "ad design" | "ad graphics" | "banner ad"…" at bounding box center [230, 67] width 162 height 8
paste input "design" | "ad"
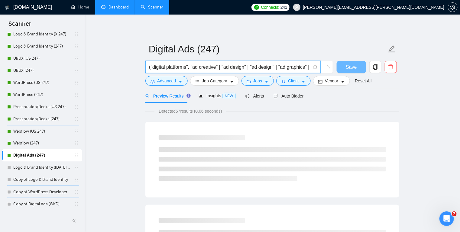
click at [245, 68] on input "("digital platforms", "ad creative" | "ad design" | "ad design" | "ad graphics"…" at bounding box center [230, 67] width 162 height 8
click at [296, 67] on input "("digital platforms", "ad creative" | "ad designs" | "ad design" | "ad graphics…" at bounding box center [230, 67] width 162 height 8
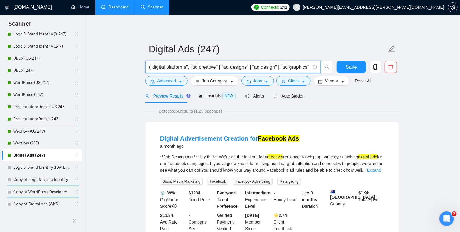
click at [191, 68] on input "("digital platforms", "ad creative" | "ad designs" | "ad design" | "ad graphics…" at bounding box center [230, 67] width 162 height 8
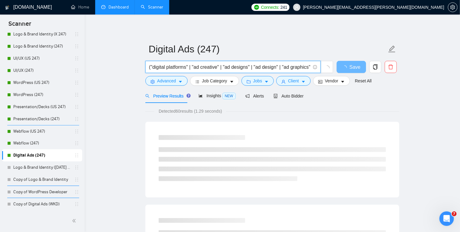
click at [244, 66] on input "("digital platforms" | "ad creative" | "ad designs" | "ad design" | "ad graphic…" at bounding box center [230, 67] width 162 height 8
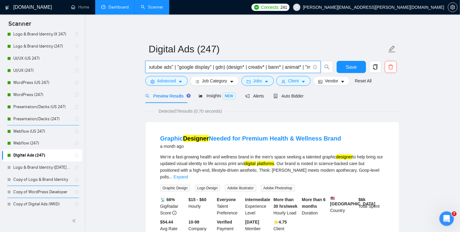
scroll to position [0, 587]
drag, startPoint x: 230, startPoint y: 67, endPoint x: 225, endPoint y: 67, distance: 5.2
click at [225, 67] on input "("digital platforms" | "ad creative" | "ad designs" | "ad design" | "ad graphic…" at bounding box center [230, 67] width 162 height 8
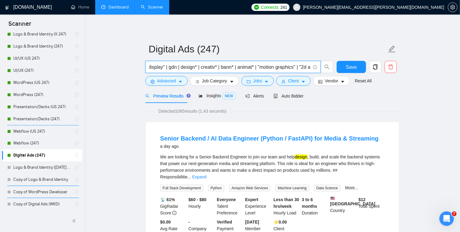
scroll to position [0, 632]
drag, startPoint x: 184, startPoint y: 68, endPoint x: 205, endPoint y: 68, distance: 20.3
click at [205, 68] on input "("digital platforms" | "ad creative" | "ad designs" | "ad design" | "ad graphic…" at bounding box center [230, 67] width 162 height 8
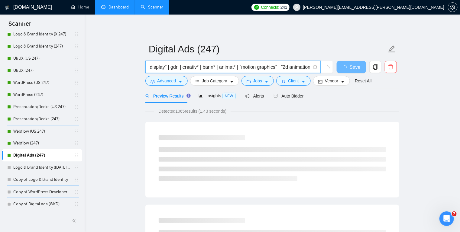
click at [228, 67] on input "("digital platforms" | "ad creative" | "ad designs" | "ad design" | "ad graphic…" at bounding box center [230, 67] width 162 height 8
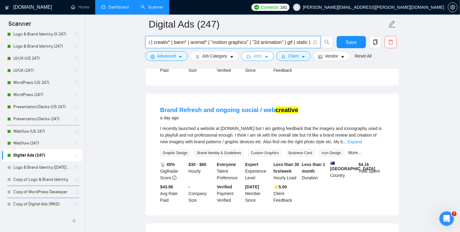
scroll to position [119, 0]
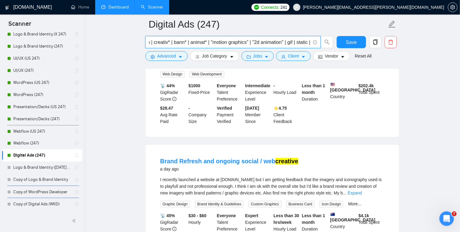
click at [222, 42] on input "("digital platforms" | "ad creative" | "ad designs" | "ad design" | "ad graphic…" at bounding box center [230, 42] width 162 height 8
type input "("digital platforms", "ad creative" | "ad design" | "ad graphics" | "banner ad"…"
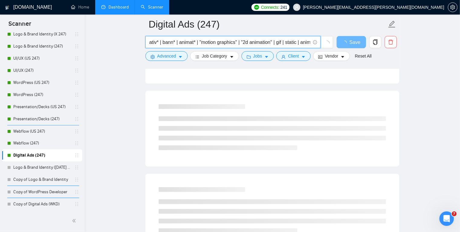
click at [184, 42] on input "("digital platforms", "ad creative" | "ad design" | "ad graphics" | "banner ad"…" at bounding box center [230, 42] width 162 height 8
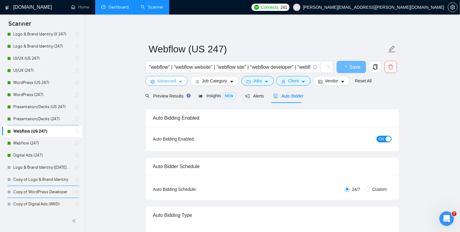
click at [181, 82] on icon "caret-down" at bounding box center [180, 82] width 4 height 4
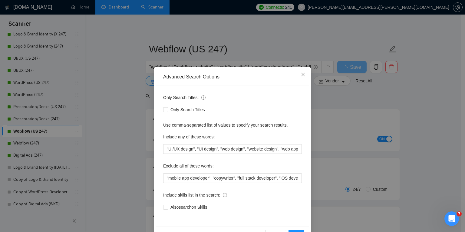
click at [111, 110] on div "Advanced Search Options Only Search Titles: Only Search Titles Use comma-separa…" at bounding box center [232, 116] width 465 height 232
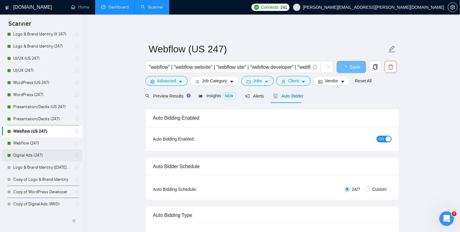
click at [42, 154] on link "Digital Ads (247)" at bounding box center [41, 155] width 57 height 12
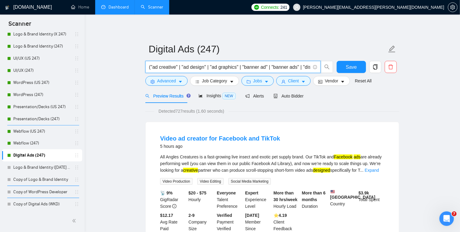
click at [237, 65] on input "("ad creative" | "ad design" | "ad graphics" | "banner ad" | "banner ads" | "di…" at bounding box center [230, 67] width 162 height 8
click at [270, 70] on input "("ad creative" | "ad design" | "ad graphics" | "banner ad" | "banner ads" | "di…" at bounding box center [230, 67] width 162 height 8
click at [290, 65] on input "("ad creative" | "ad design" | "ad graphics" | "banner ad" | "banner ads" | "di…" at bounding box center [230, 67] width 162 height 8
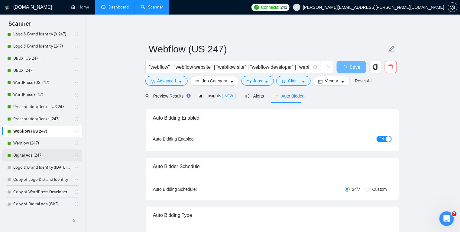
click at [36, 156] on link "Digital Ads (247)" at bounding box center [41, 155] width 57 height 12
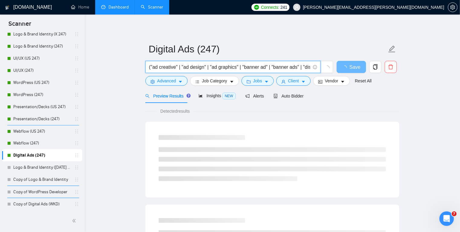
click at [175, 67] on input "("ad creative" | "ad design" | "ad graphics" | "banner ad" | "banner ads" | "di…" at bounding box center [230, 67] width 162 height 8
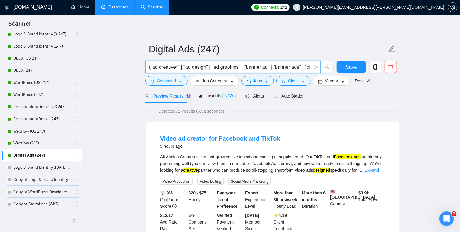
click at [206, 66] on input "("ad creative*" | "ad design" | "ad graphics" | "banner ad" | "banner ads" | "d…" at bounding box center [230, 67] width 162 height 8
click at [177, 67] on input "("ad creative*" | "ad design*" | "ad graphics" | "banner ad" | "banner ads" | "…" at bounding box center [230, 67] width 162 height 8
click at [206, 67] on input "("ad creative" | "ad design*" | "ad graphics" | "banner ad" | "banner ads" | "d…" at bounding box center [230, 67] width 162 height 8
drag, startPoint x: 151, startPoint y: 66, endPoint x: 181, endPoint y: 67, distance: 30.6
click at [181, 67] on input "("ad creative" | "ad design" | "ad graphics" | "banner ad" | "banner ads" | "di…" at bounding box center [230, 67] width 162 height 8
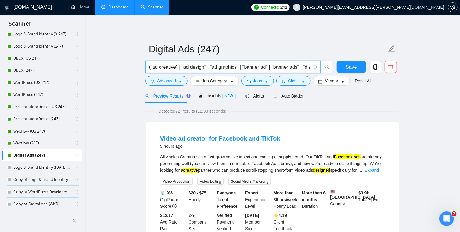
paste input "creative" | "ad"
click at [175, 68] on input "("ad creative" | "ad creative" | "ad design" | "ad graphics" | "banner ad" | "b…" at bounding box center [230, 67] width 162 height 8
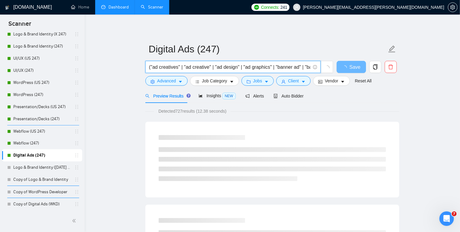
drag, startPoint x: 214, startPoint y: 67, endPoint x: 243, endPoint y: 66, distance: 29.1
click at [243, 66] on input "("ad creatives" | "ad creative" | "ad design" | "ad graphics" | "banner ad" | "…" at bounding box center [230, 67] width 162 height 8
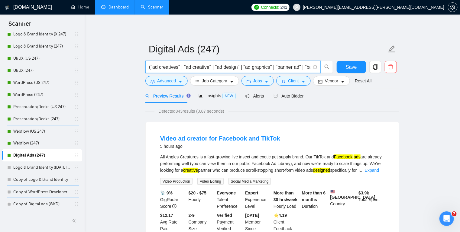
paste input "design" | "ad"
click at [236, 68] on input "("ad creatives" | "ad creative" | "ad design" | "ad design" | "ad graphics" | "…" at bounding box center [230, 67] width 162 height 8
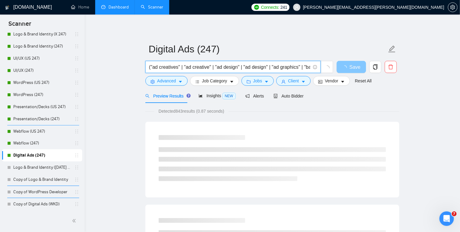
type input "("ad creatives" | "ad creative" | "ad designs" | "ad design" | "ad graphics" | …"
click at [266, 69] on input "("ad creatives" | "ad creative" | "ad designs" | "ad design" | "ad graphics" | …" at bounding box center [230, 67] width 162 height 8
drag, startPoint x: 181, startPoint y: 67, endPoint x: 150, endPoint y: 67, distance: 31.2
click at [150, 67] on input "("ad creative" | "ad design" | "ad graphics" | "banner ad" | "banner ads" | "di…" at bounding box center [230, 67] width 162 height 8
paste input "creative" | "ad"
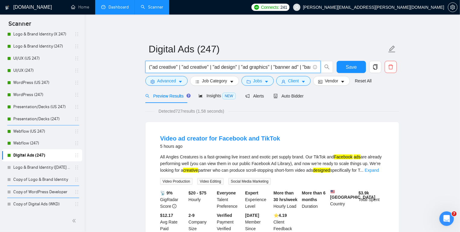
click at [207, 67] on input "("ad creative" | "ad creative" | "ad design" | "ad graphics" | "banner ad" | "b…" at bounding box center [230, 67] width 162 height 8
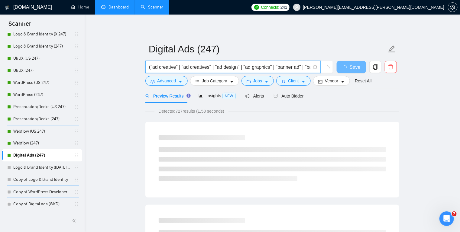
drag, startPoint x: 241, startPoint y: 67, endPoint x: 216, endPoint y: 67, distance: 25.1
click at [216, 67] on input "("ad creative" | "ad creatives" | "ad design" | "ad graphics" | "banner ad" | "…" at bounding box center [230, 67] width 162 height 8
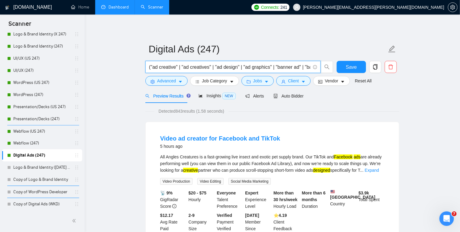
drag, startPoint x: 214, startPoint y: 66, endPoint x: 243, endPoint y: 66, distance: 29.0
click at [243, 66] on input "("ad creative" | "ad creatives" | "ad design" | "ad graphics" | "banner ad" | "…" at bounding box center [230, 67] width 162 height 8
paste input "design" | "ad"
click at [264, 68] on input "("ad creative" | "ad creatives" | "ad design" | "ad design" | "ad graphics" | "…" at bounding box center [230, 67] width 162 height 8
click at [271, 67] on input "("ad creative" | "ad creatives" | "ad design" | "ad designs" | "ad graphics" | …" at bounding box center [230, 67] width 162 height 8
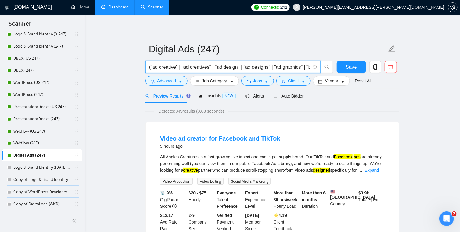
click at [272, 67] on input "("ad creative" | "ad creatives" | "ad design" | "ad designs" | "ad graphics" | …" at bounding box center [230, 67] width 162 height 8
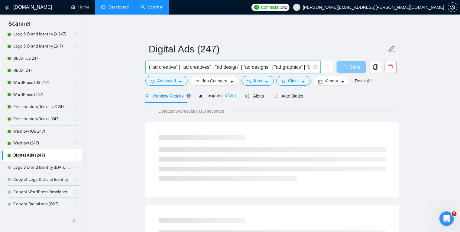
paste input "design" | "ad"
click at [278, 67] on input "("ad creative" | "ad creatives" | "ad design" | "ad designs" | "ad design" | "a…" at bounding box center [230, 67] width 162 height 8
click at [273, 67] on input "("ad creative" | "ad creatives" | "ad design" | "ad designs" | "flyer design" |…" at bounding box center [230, 67] width 162 height 8
paste input "ad design" | ""
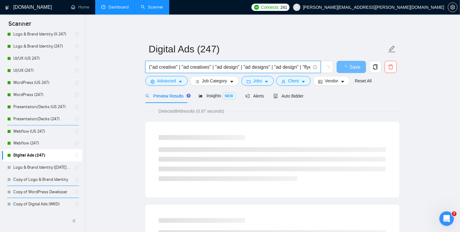
click at [277, 67] on input "("ad creative" | "ad creatives" | "ad design" | "ad designs" | "ad design" | "f…" at bounding box center [230, 67] width 162 height 8
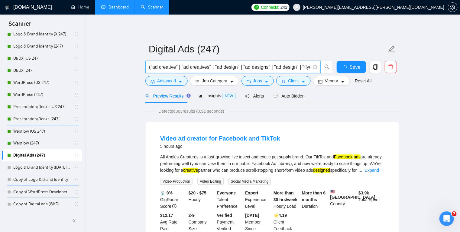
click at [277, 67] on input "("ad creative" | "ad creatives" | "ad design" | "ad designs" | "ad design" | "f…" at bounding box center [230, 67] width 162 height 8
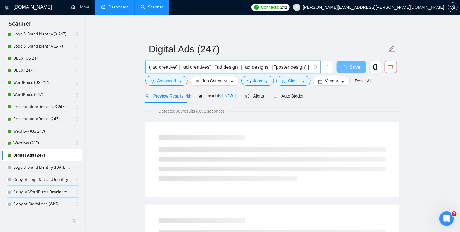
click at [295, 69] on input "("ad creative" | "ad creatives" | "ad design" | "ad designs" | "poster design" …" at bounding box center [230, 67] width 162 height 8
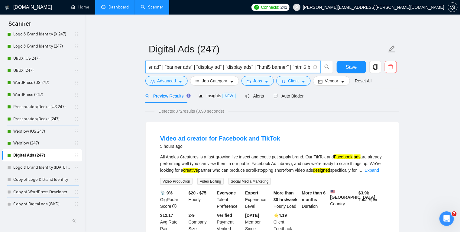
scroll to position [0, 245]
click at [250, 67] on input "("ad creative" | "ad creatives" | "ad design" | "ad designs" | "poster design" …" at bounding box center [230, 67] width 162 height 8
paste input "ad design" | ""
click at [254, 67] on input "("ad creative" | "ad creatives" | "ad design" | "ad designs" | "poster design" …" at bounding box center [230, 67] width 162 height 8
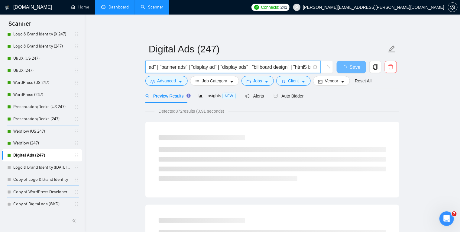
click at [293, 67] on input "("ad creative" | "ad creatives" | "ad design" | "ad designs" | "poster design" …" at bounding box center [230, 67] width 162 height 8
paste input "ad design" | ""
click at [286, 67] on input "("ad creative" | "ad creatives" | "ad design" | "ad designs" | "poster design" …" at bounding box center [230, 67] width 162 height 8
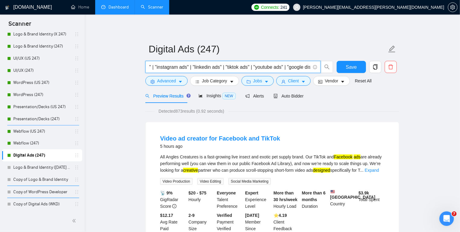
scroll to position [0, 622]
type input "("ad creative" | "ad creatives" | "ad design" | "ad designs" | "poster design" …"
click at [303, 69] on span "Save" at bounding box center [351, 67] width 11 height 8
click at [294, 67] on input "("ad creative" | "ad creatives" | "ad design" | "ad designs" | "poster design" …" at bounding box center [230, 67] width 162 height 8
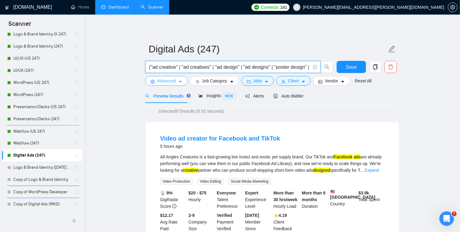
click at [179, 80] on icon "caret-down" at bounding box center [180, 82] width 4 height 4
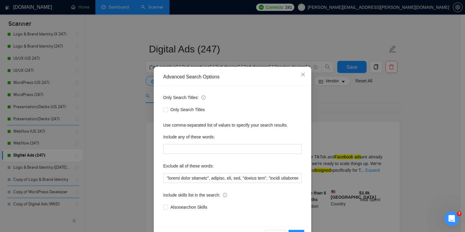
scroll to position [20, 0]
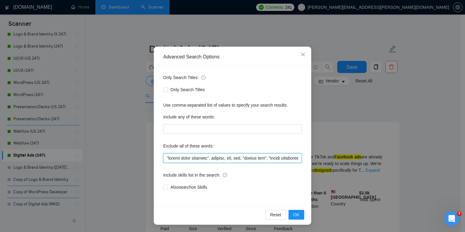
click at [235, 159] on input "text" at bounding box center [232, 158] width 139 height 10
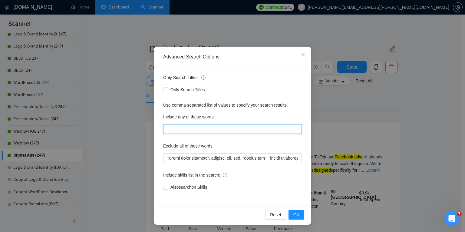
click at [213, 127] on input "text" at bounding box center [232, 129] width 139 height 10
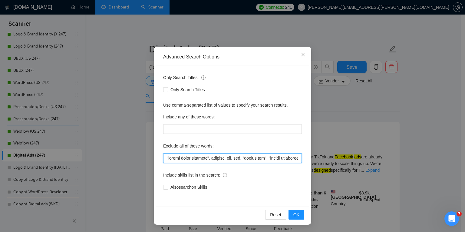
click at [283, 160] on input "text" at bounding box center [232, 158] width 139 height 10
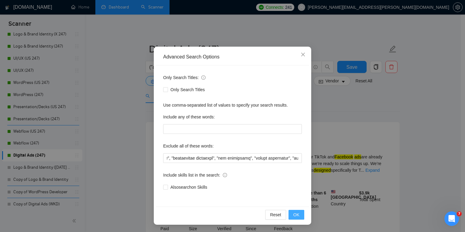
scroll to position [0, 0]
click at [293, 214] on span "OK" at bounding box center [296, 214] width 6 height 7
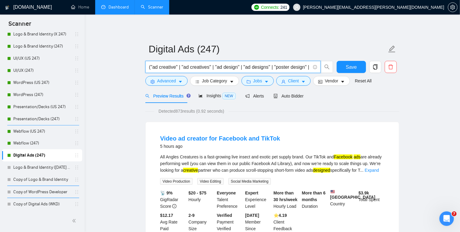
click at [215, 65] on input "("ad creative" | "ad creatives" | "ad design" | "ad designs" | "poster design" …" at bounding box center [230, 67] width 162 height 8
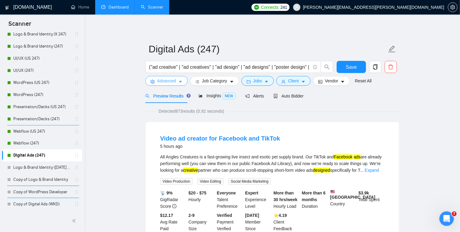
click at [175, 80] on span "Advanced" at bounding box center [166, 80] width 19 height 7
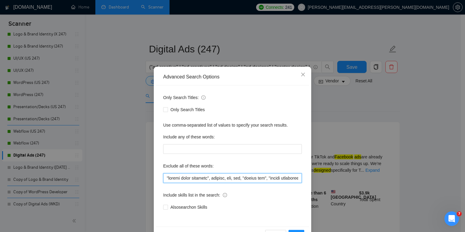
click at [188, 178] on input "text" at bounding box center [232, 178] width 139 height 10
